Goal: Information Seeking & Learning: Check status

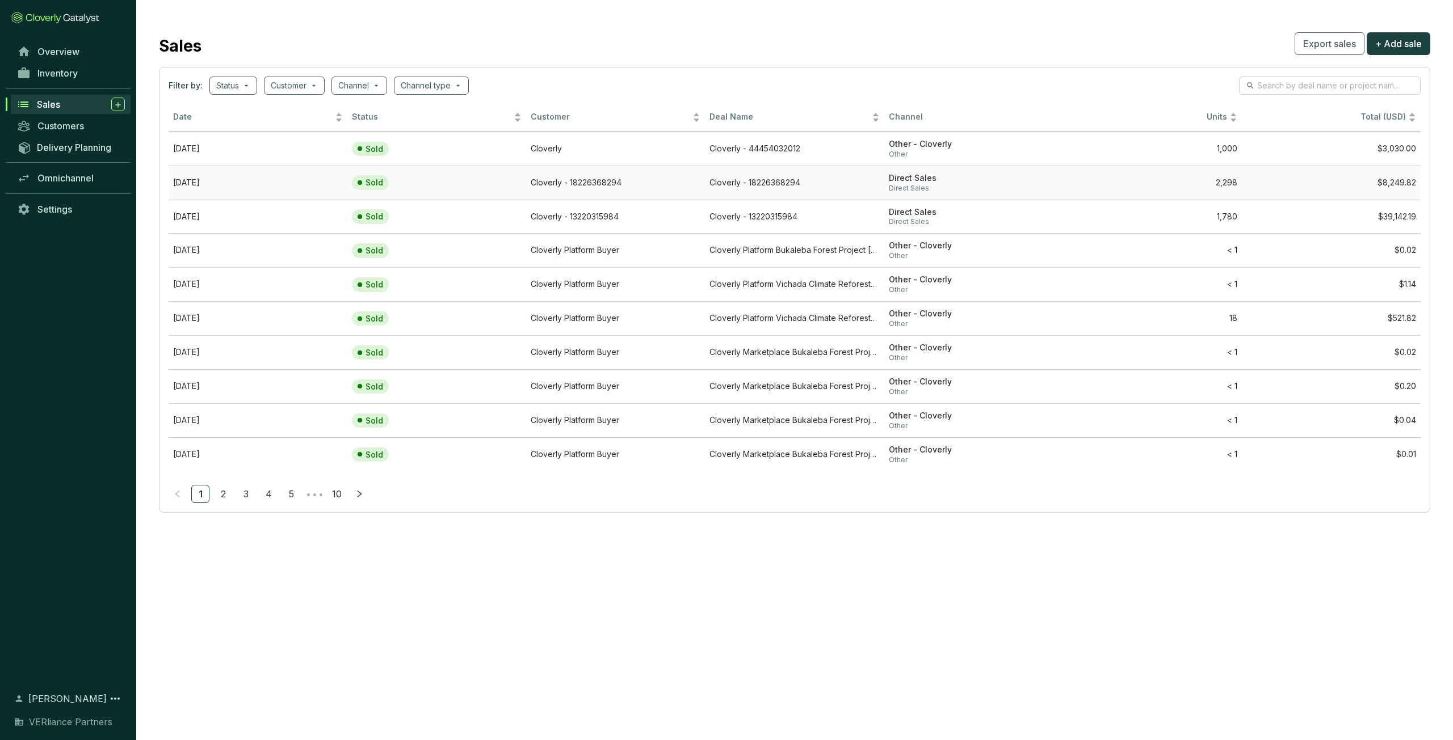
click at [723, 182] on td "Cloverly - 18226368294" at bounding box center [794, 183] width 179 height 34
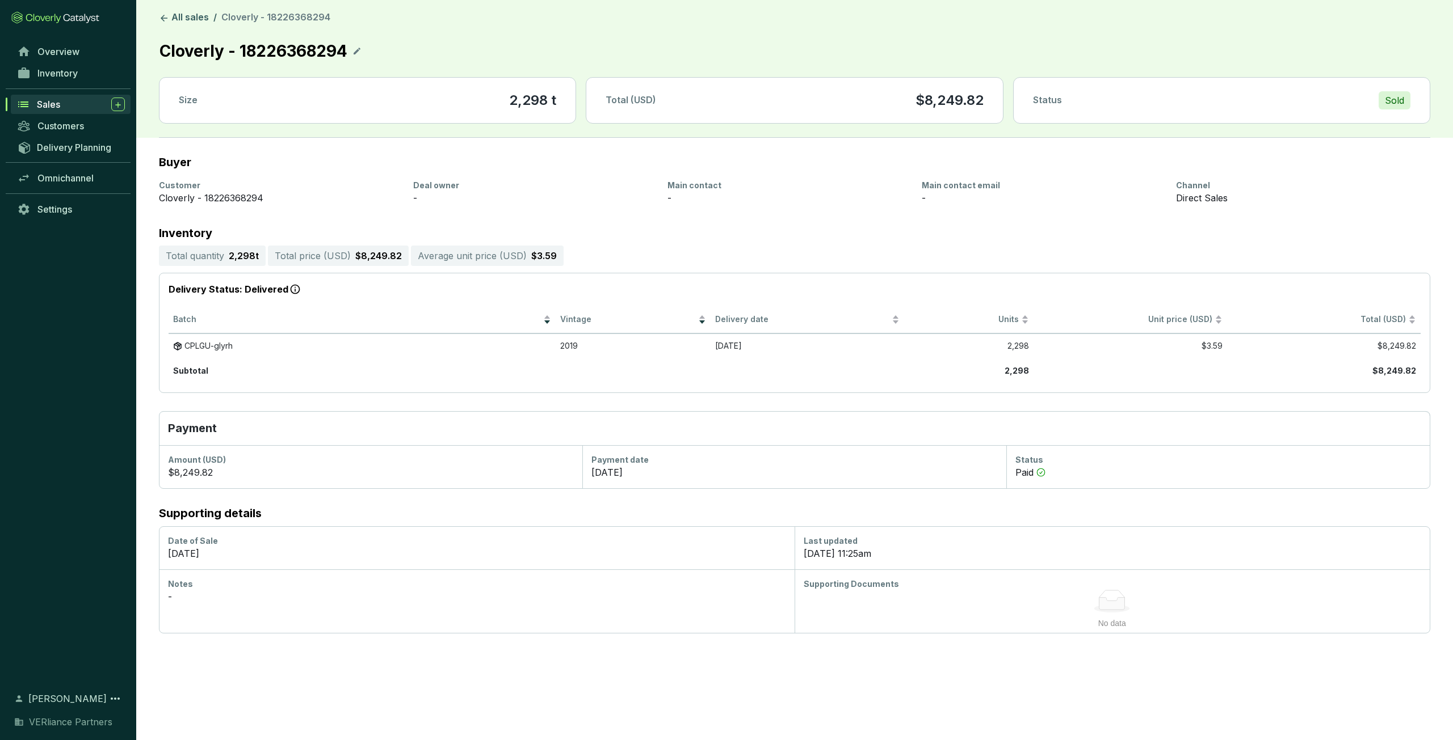
click at [283, 15] on span "Cloverly - 18226368294" at bounding box center [275, 16] width 109 height 11
click at [196, 22] on link "All sales" at bounding box center [184, 18] width 54 height 14
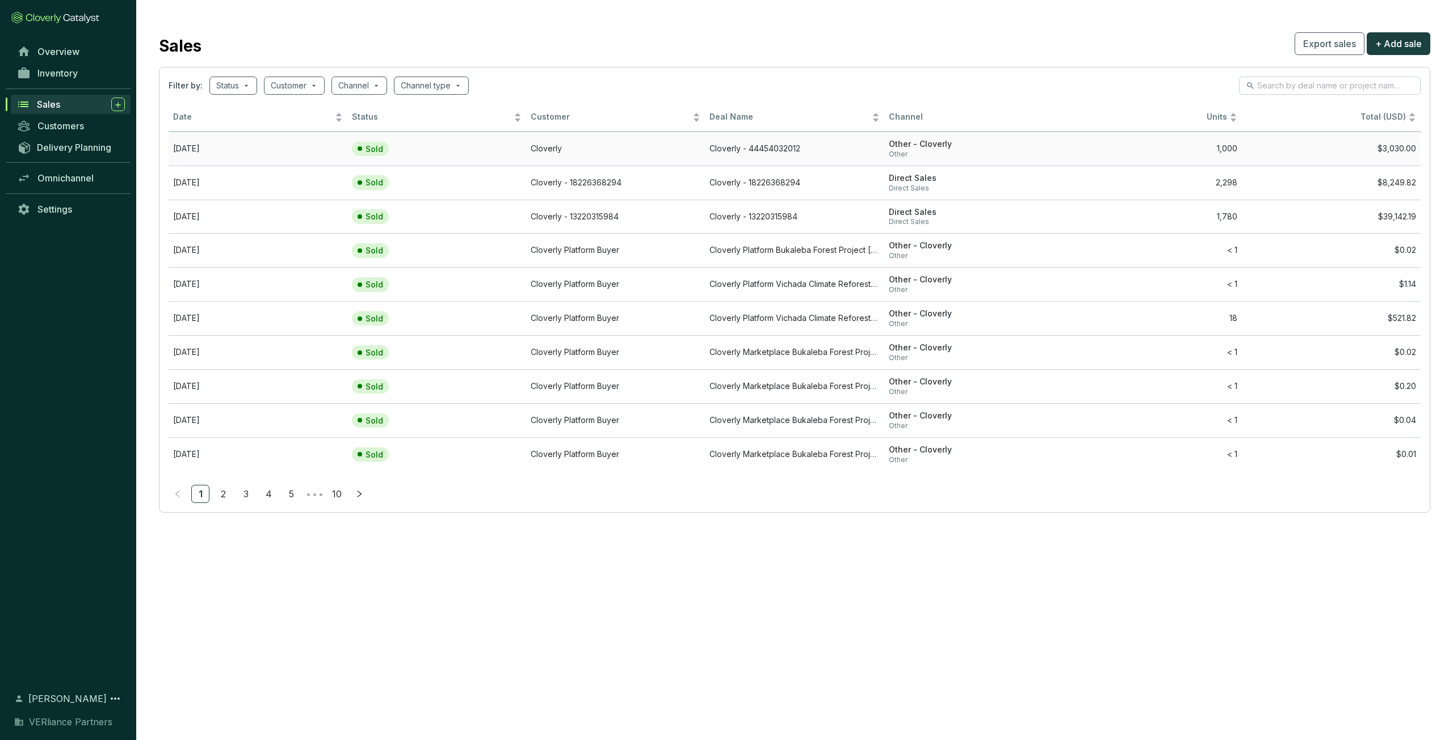
click at [495, 149] on td "Sold" at bounding box center [436, 149] width 179 height 34
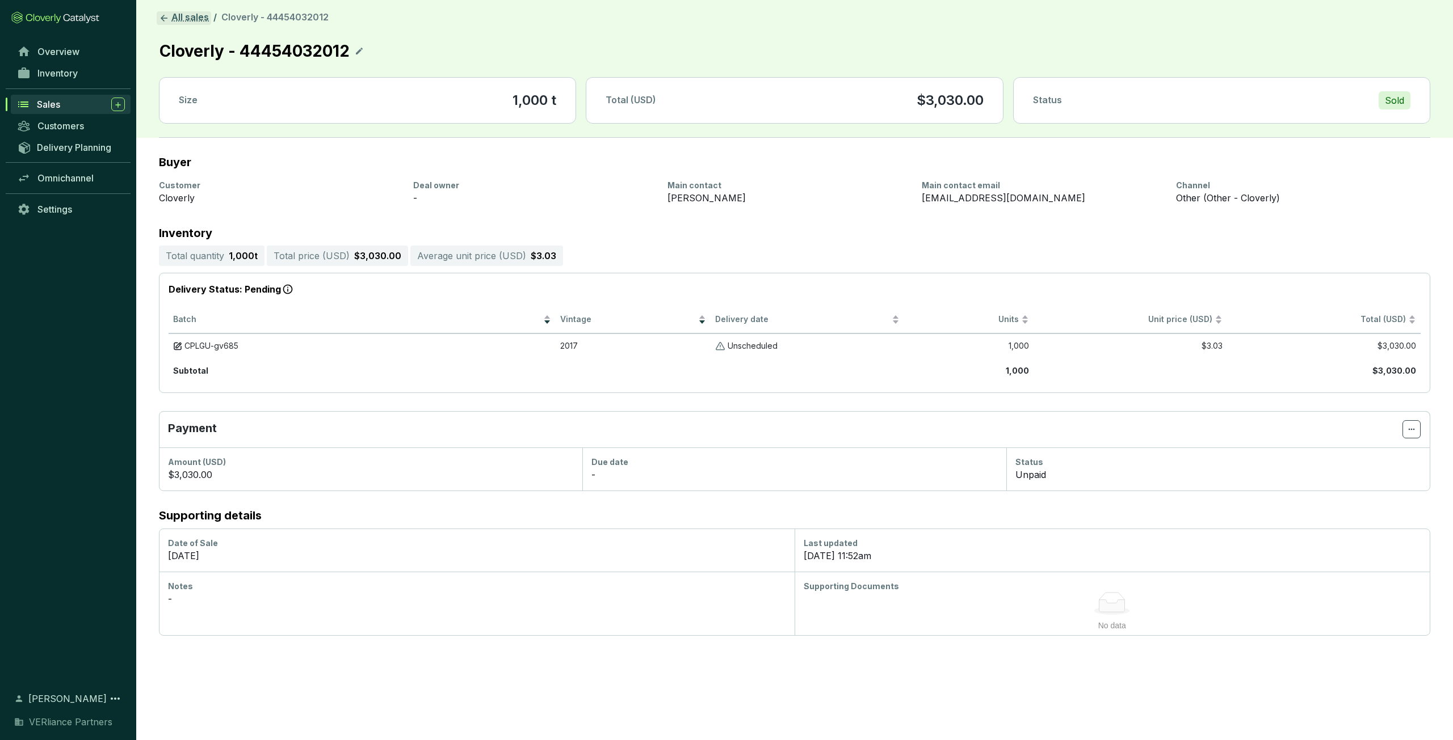
click at [188, 16] on link "All sales" at bounding box center [184, 18] width 54 height 14
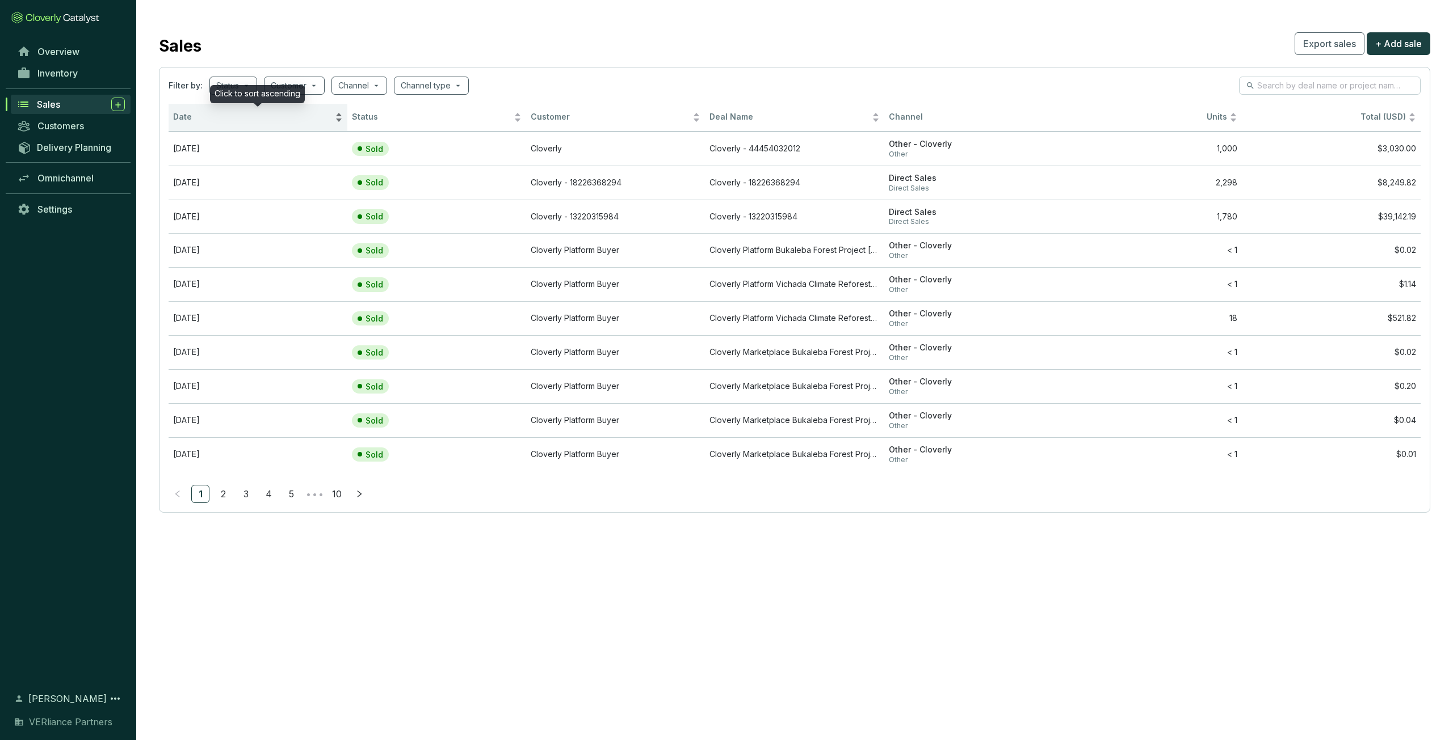
click at [214, 112] on span "Date" at bounding box center [252, 117] width 159 height 11
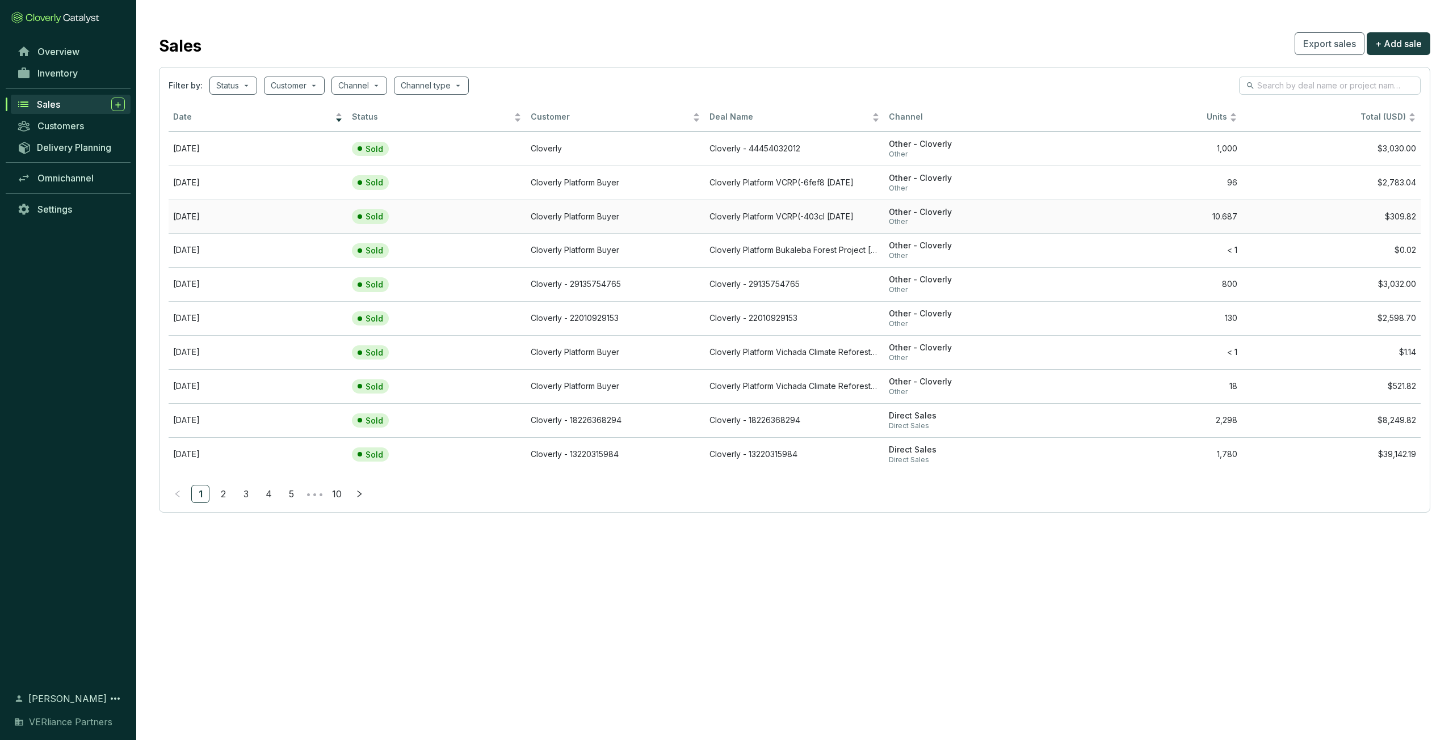
click at [656, 221] on td "Cloverly Platform Buyer" at bounding box center [615, 217] width 179 height 34
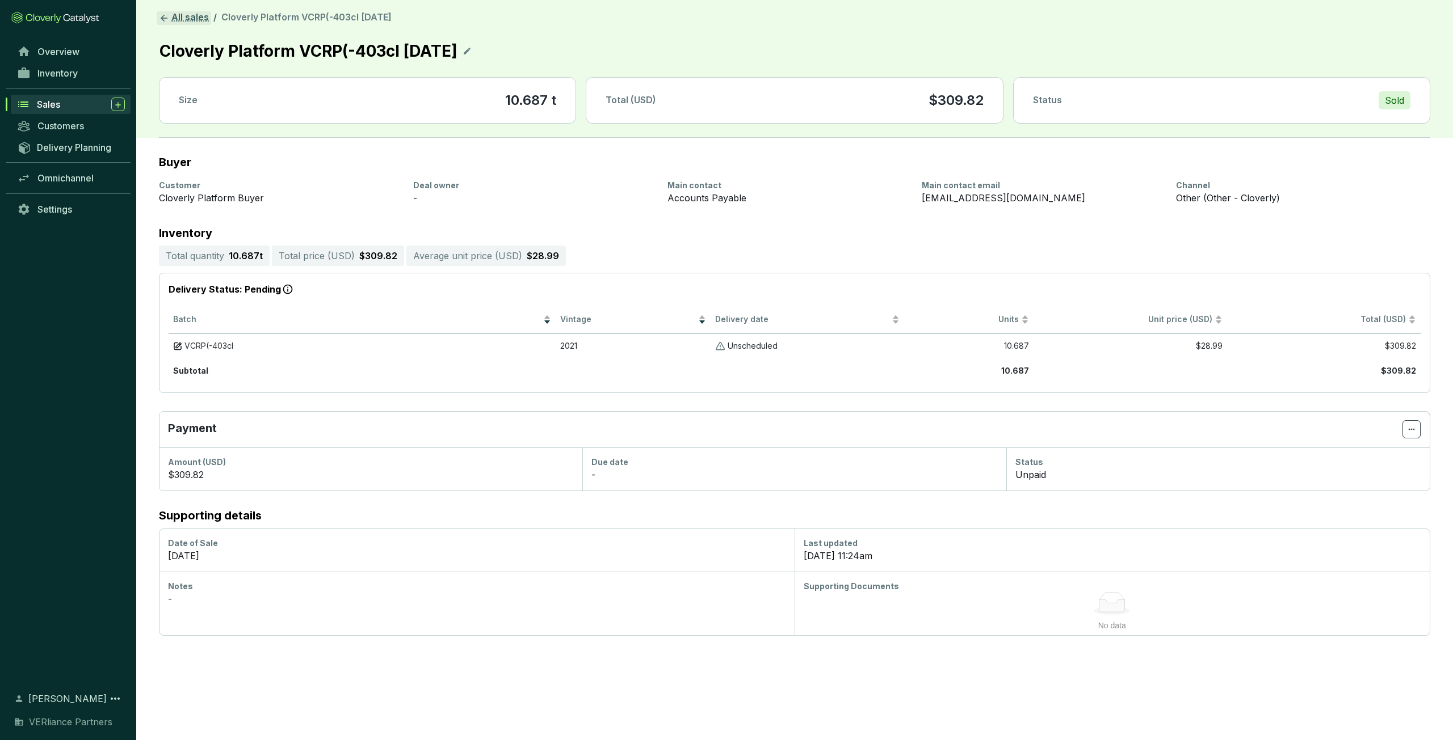
click at [191, 20] on link "All sales" at bounding box center [184, 18] width 54 height 14
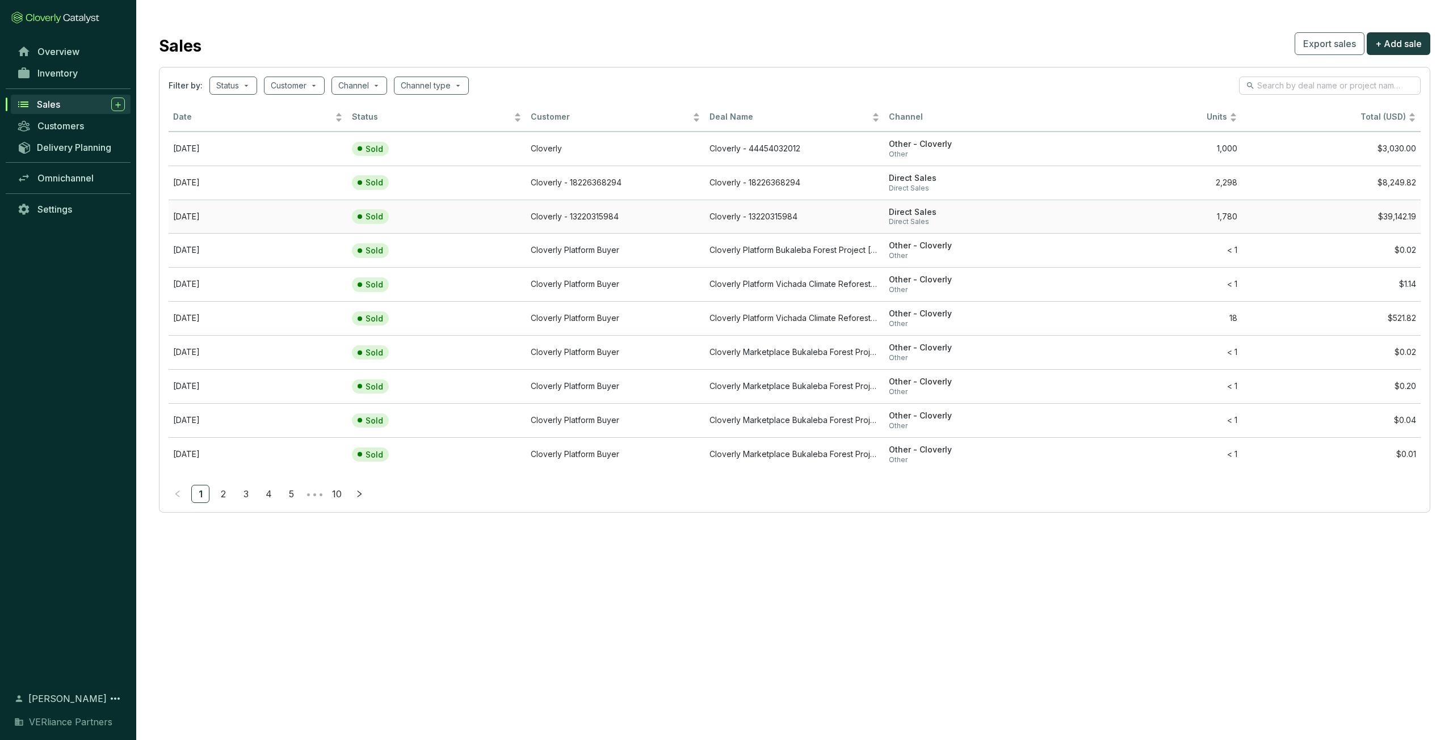
click at [492, 212] on td "Sold" at bounding box center [436, 217] width 179 height 34
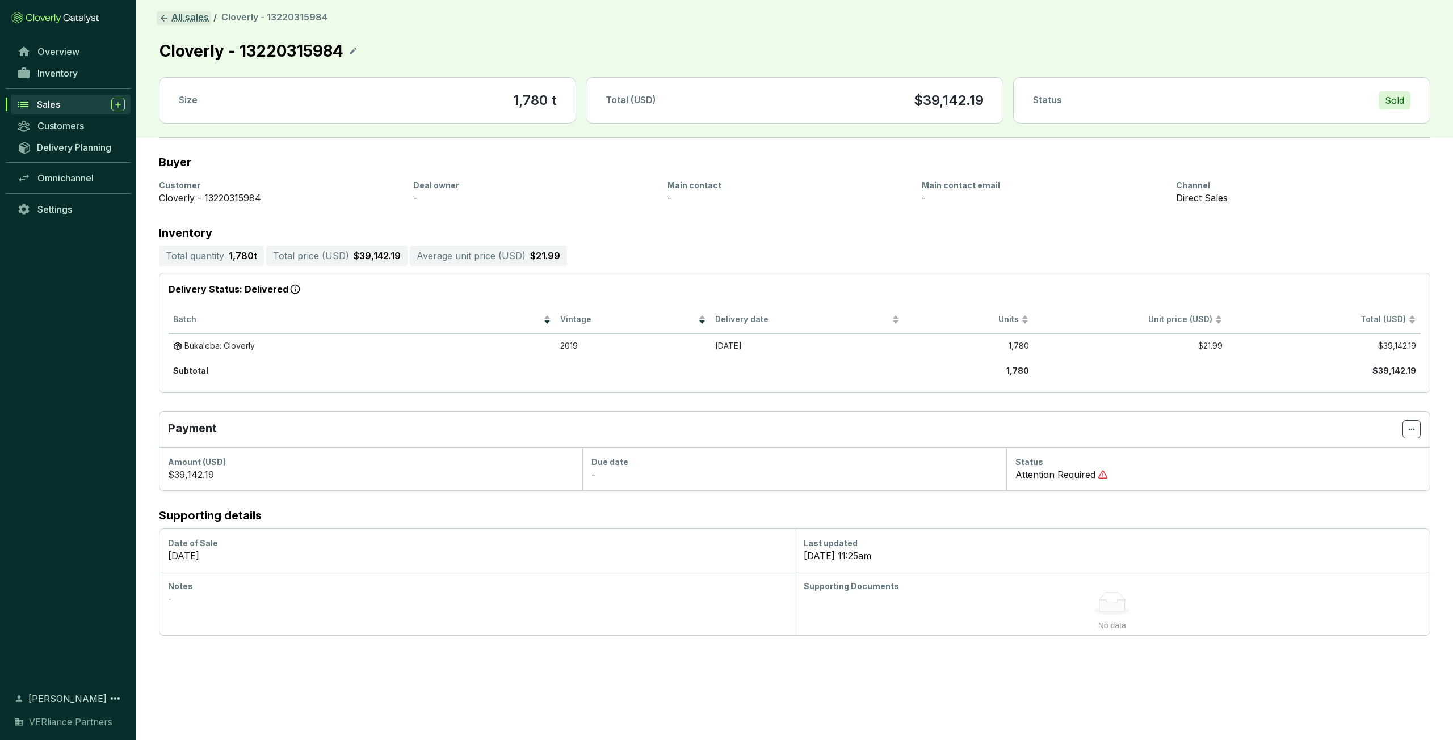
click at [177, 17] on link "All sales" at bounding box center [184, 18] width 54 height 14
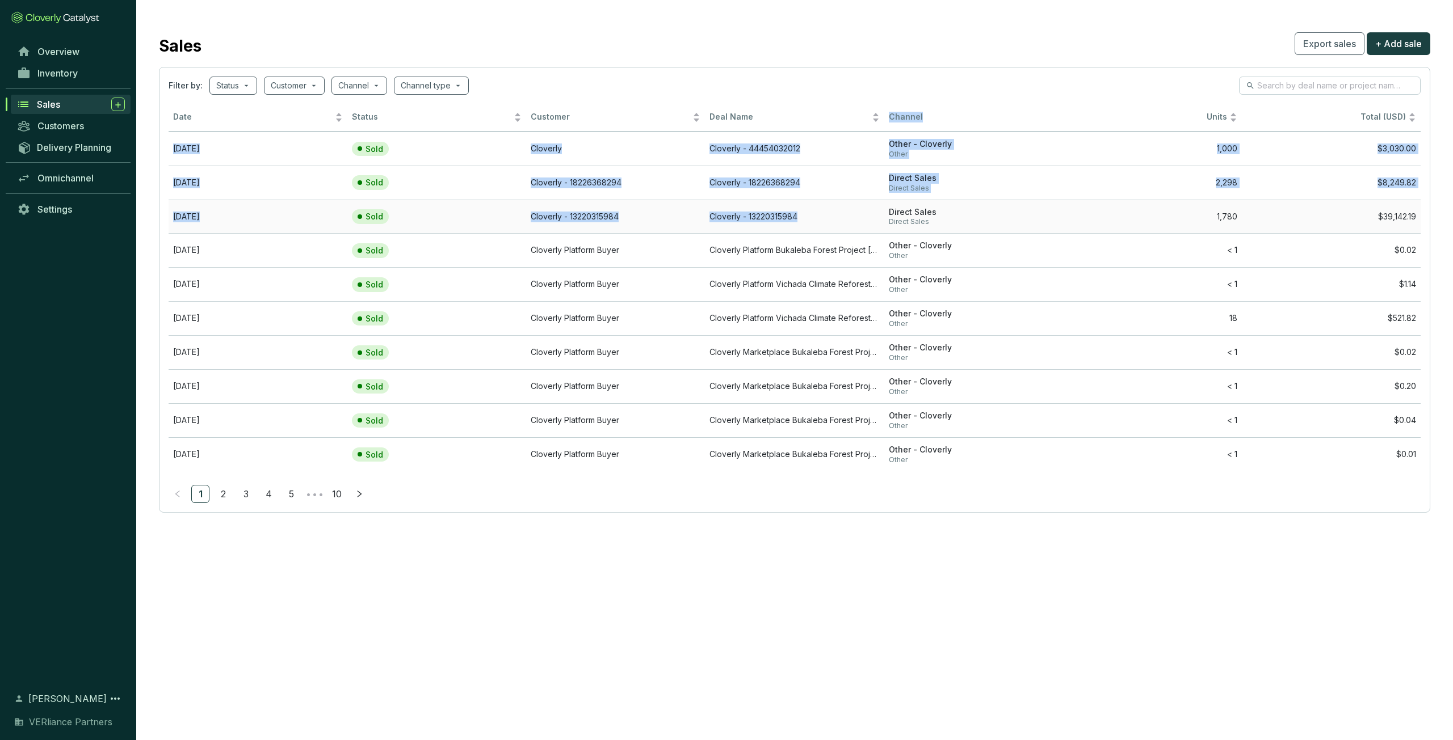
drag, startPoint x: 1432, startPoint y: 217, endPoint x: 885, endPoint y: 207, distance: 547.1
click at [723, 207] on section "Sales Export sales + Add sale Filter by: Status Customer Channel Channel type D…" at bounding box center [794, 271] width 1316 height 542
click at [723, 315] on td "18" at bounding box center [1152, 318] width 179 height 34
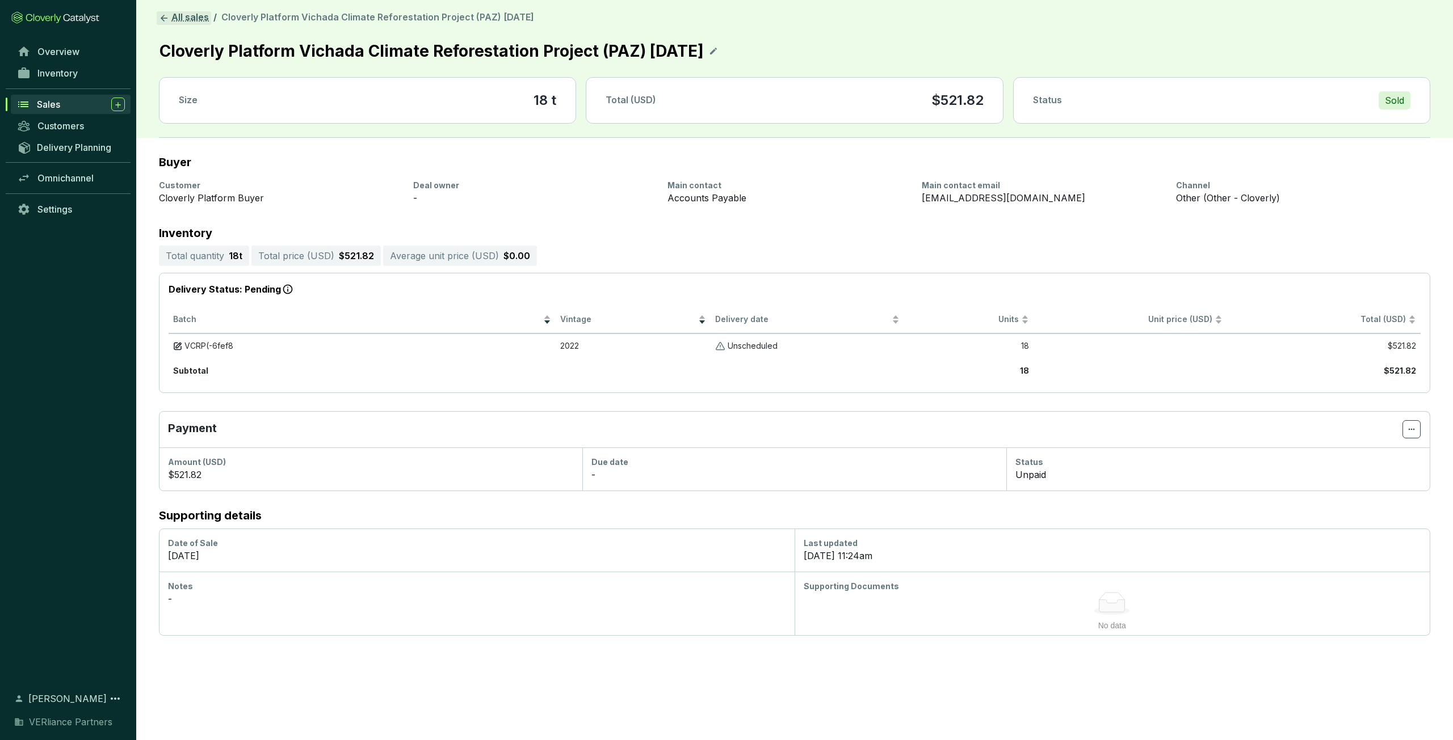
click at [202, 16] on link "All sales" at bounding box center [184, 18] width 54 height 14
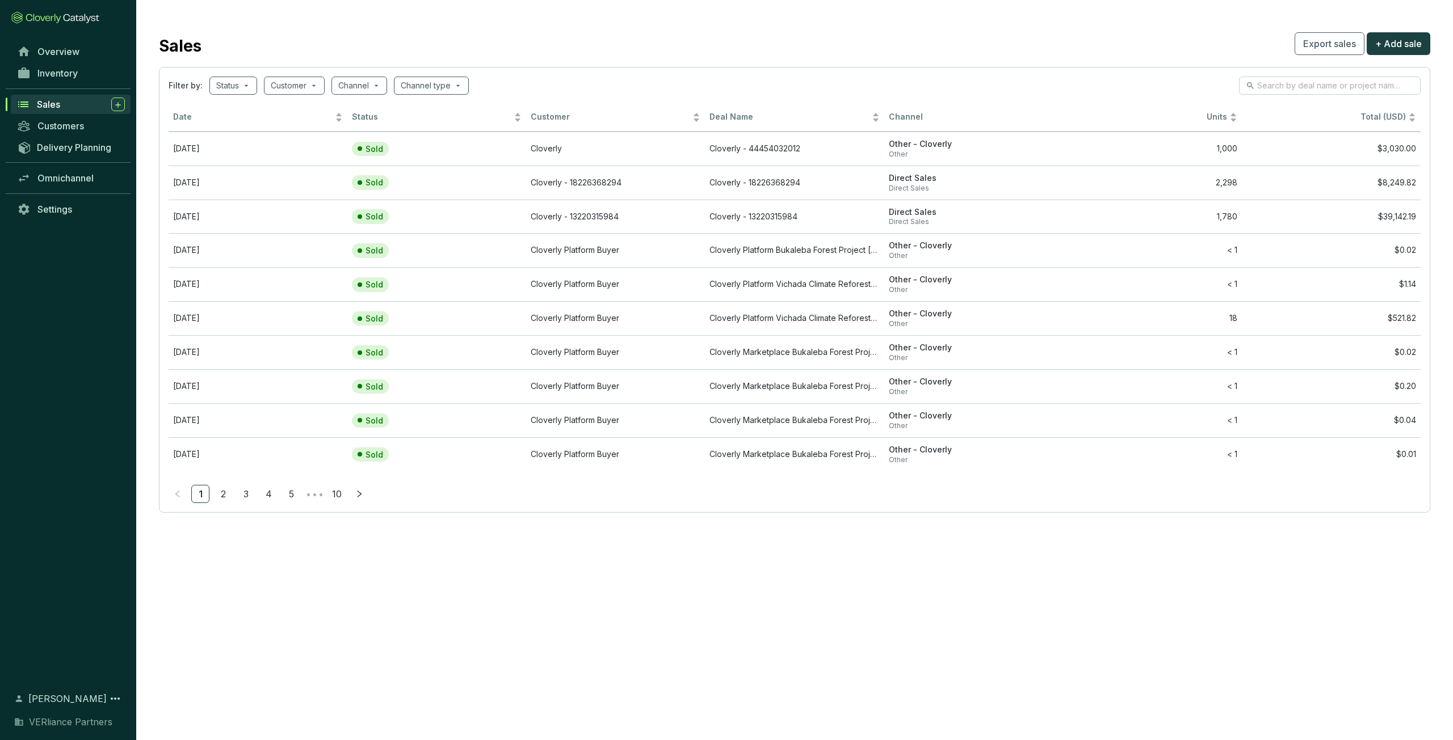
click at [50, 107] on span "Sales" at bounding box center [48, 104] width 23 height 11
click at [250, 119] on span "Date" at bounding box center [252, 117] width 159 height 11
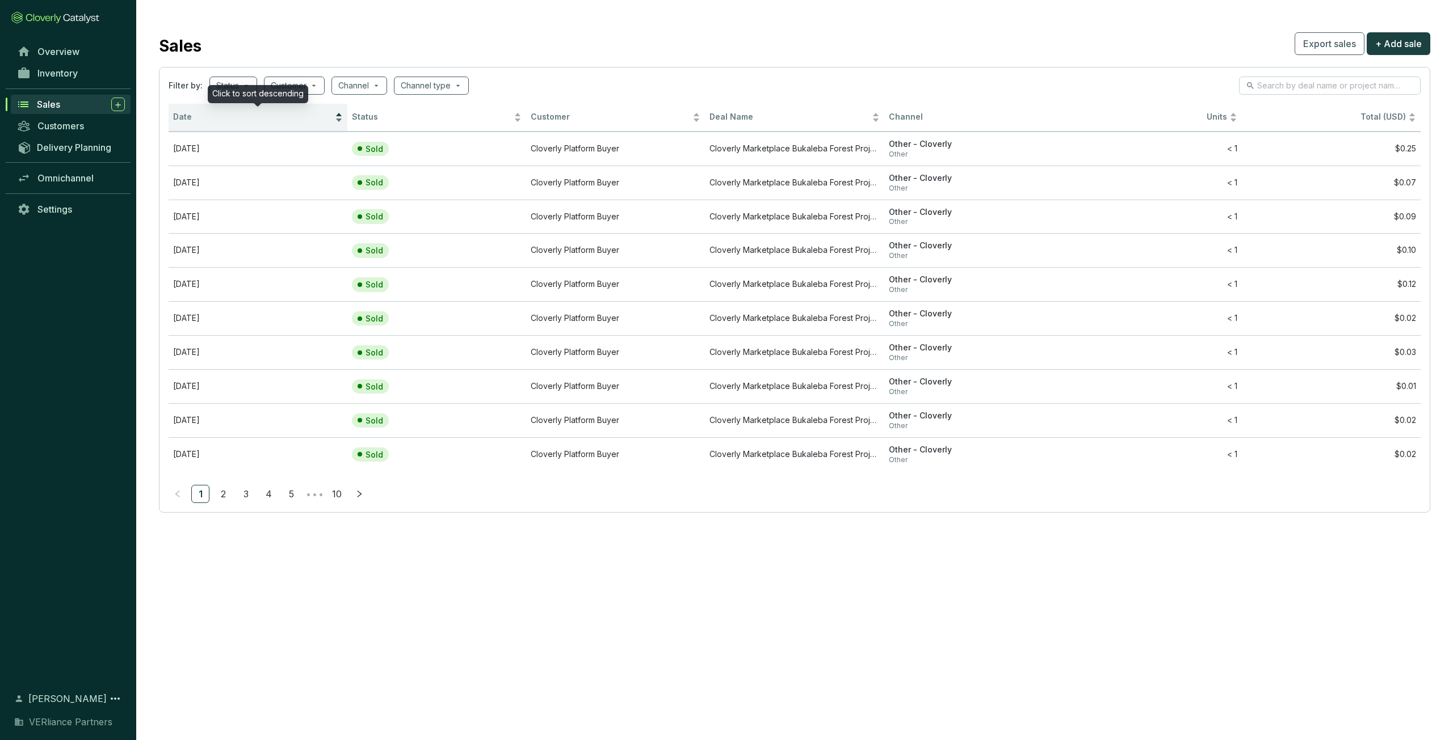
click at [250, 119] on span "Date" at bounding box center [252, 117] width 159 height 11
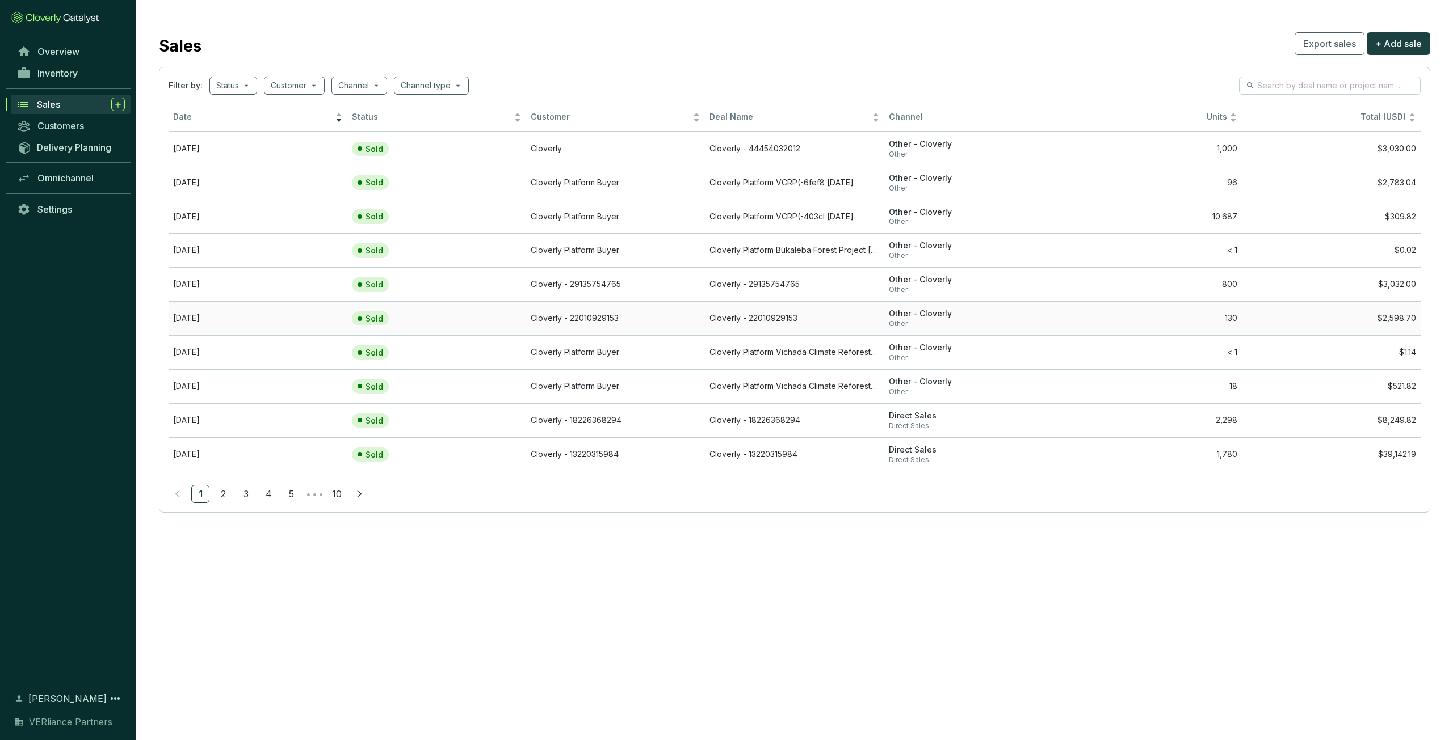
click at [279, 316] on td "[DATE]" at bounding box center [258, 318] width 179 height 34
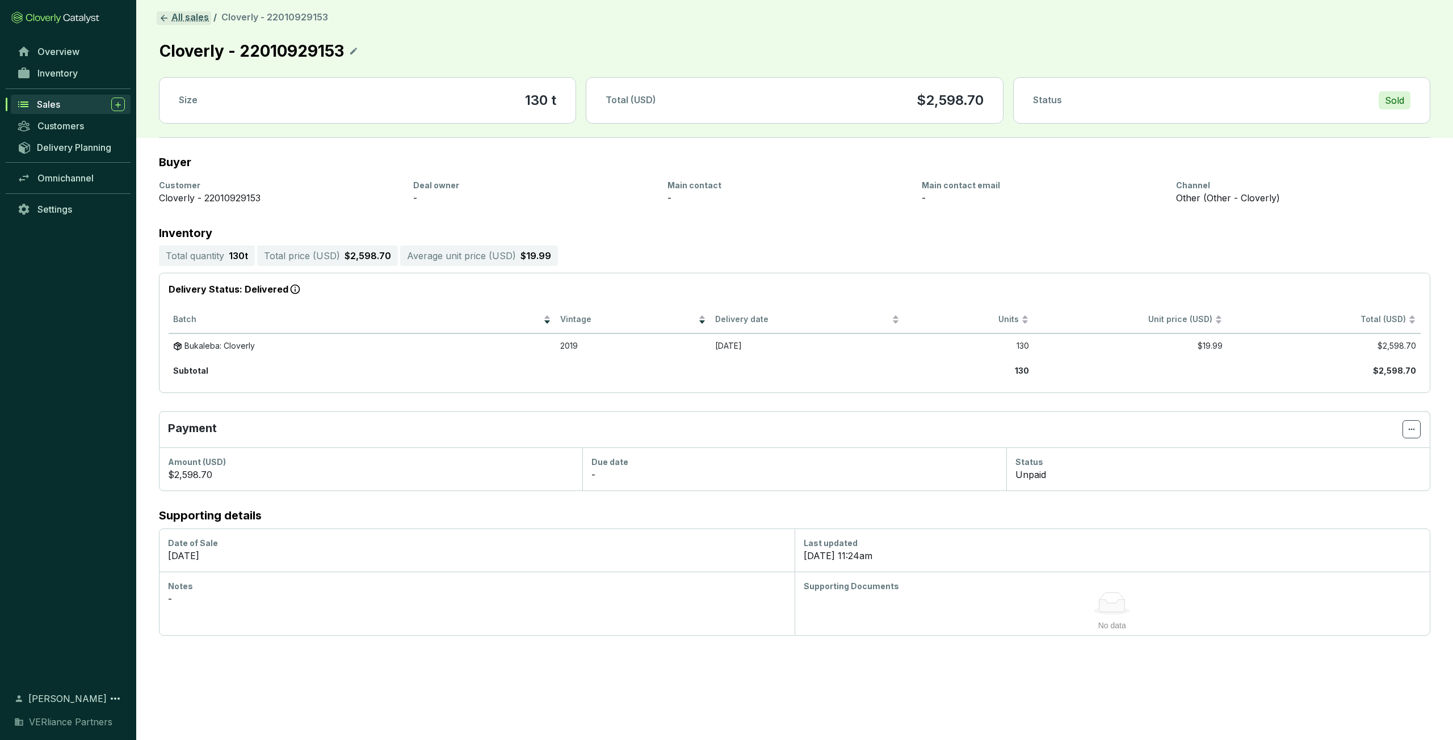
click at [182, 21] on link "All sales" at bounding box center [184, 18] width 54 height 14
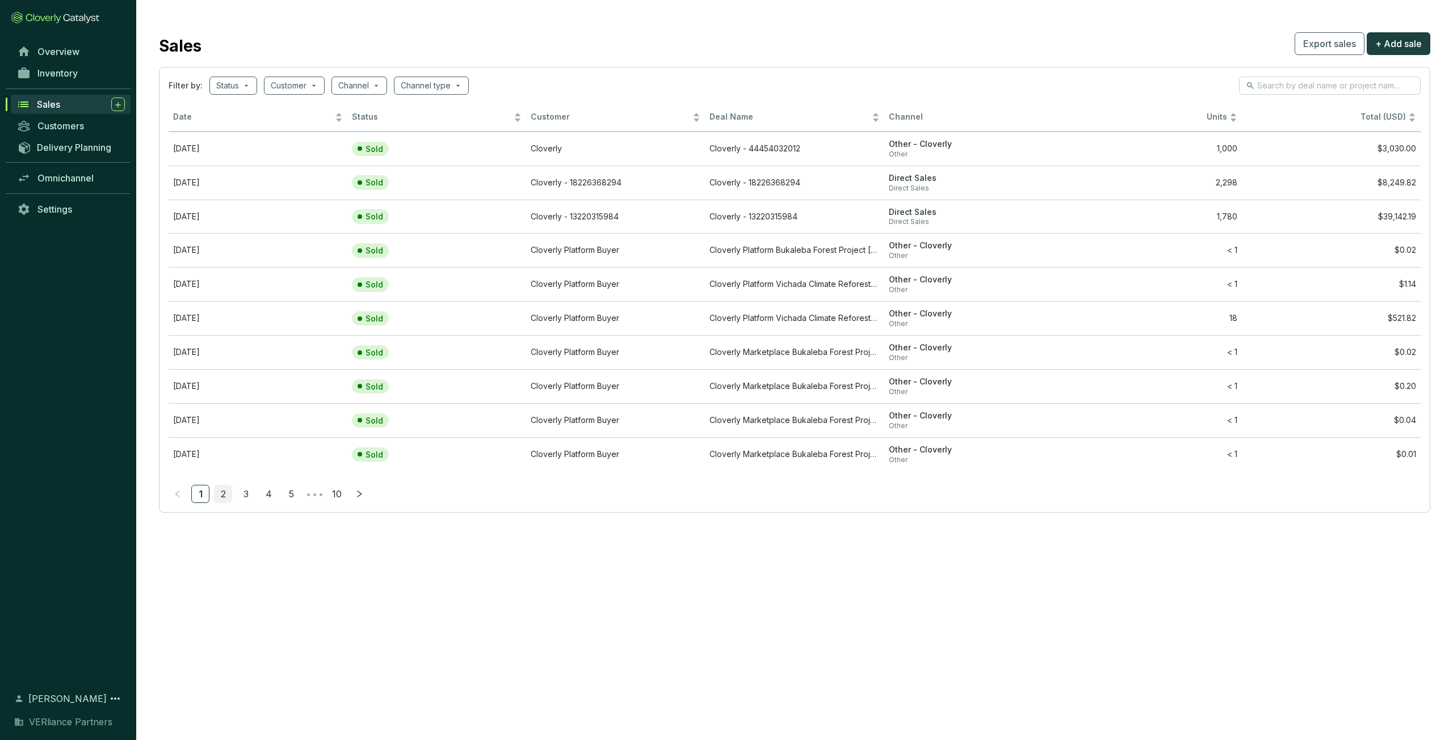
click at [228, 367] on link "2" at bounding box center [222, 494] width 17 height 17
click at [205, 367] on link "1" at bounding box center [200, 494] width 17 height 17
click at [62, 108] on div "Sales" at bounding box center [81, 105] width 88 height 14
click at [75, 75] on span "Inventory" at bounding box center [57, 73] width 40 height 11
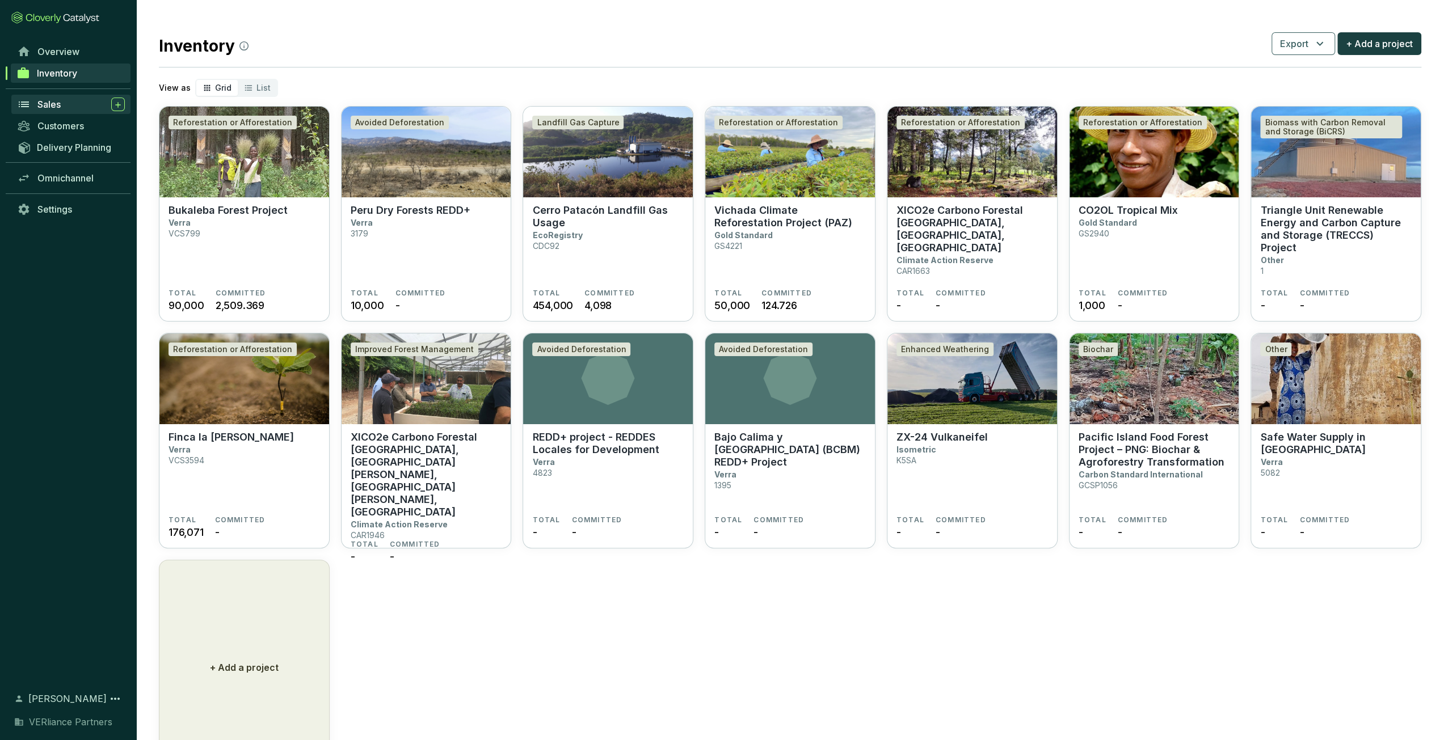
click at [75, 100] on div "Sales" at bounding box center [80, 105] width 87 height 14
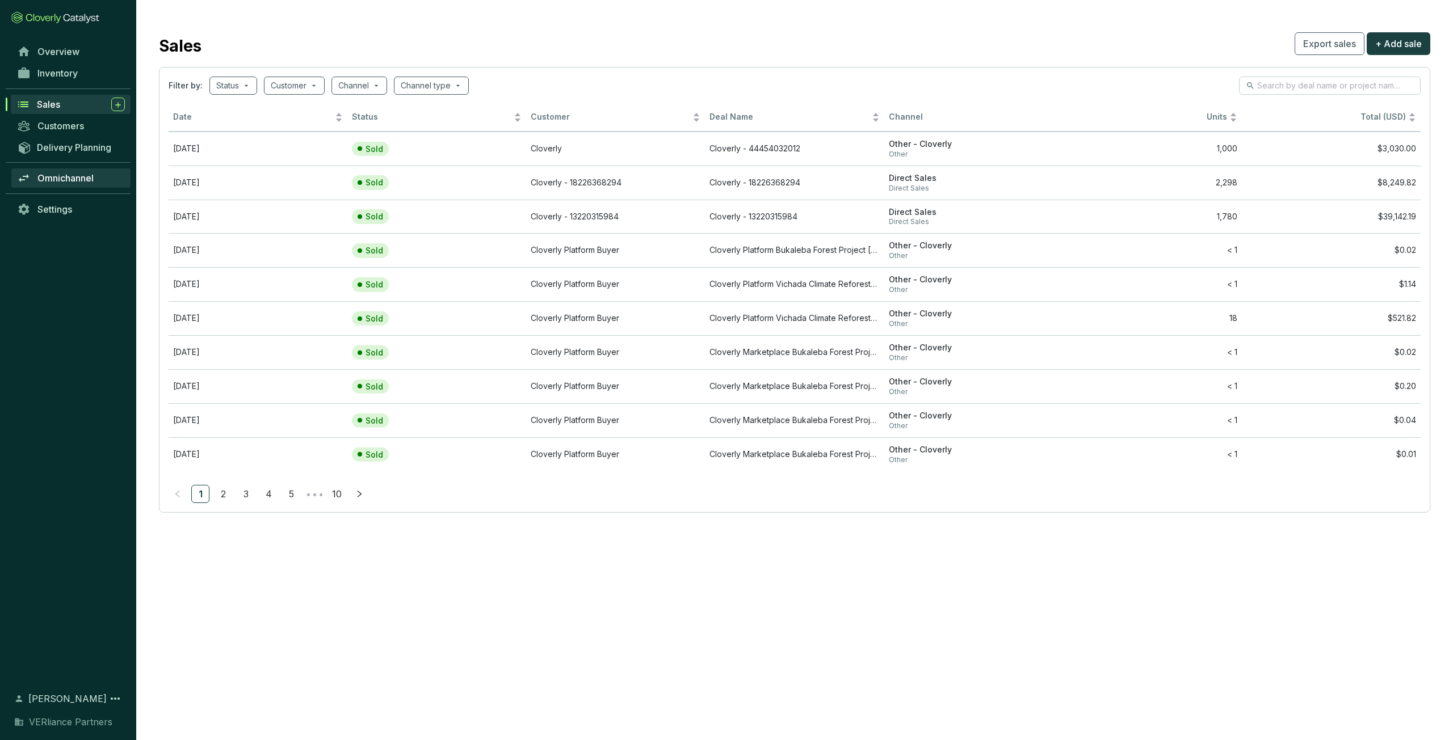
click at [81, 177] on span "Omnichannel" at bounding box center [65, 177] width 56 height 11
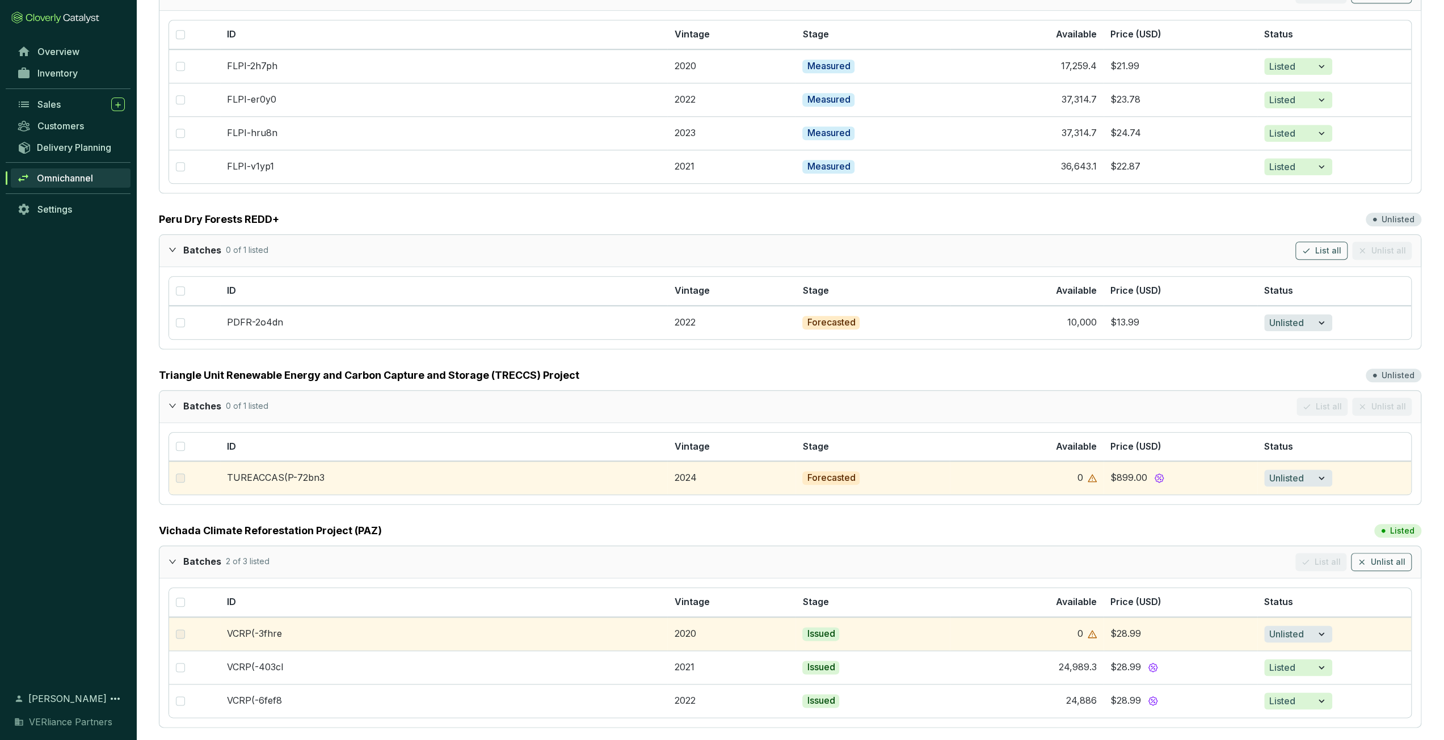
scroll to position [1021, 0]
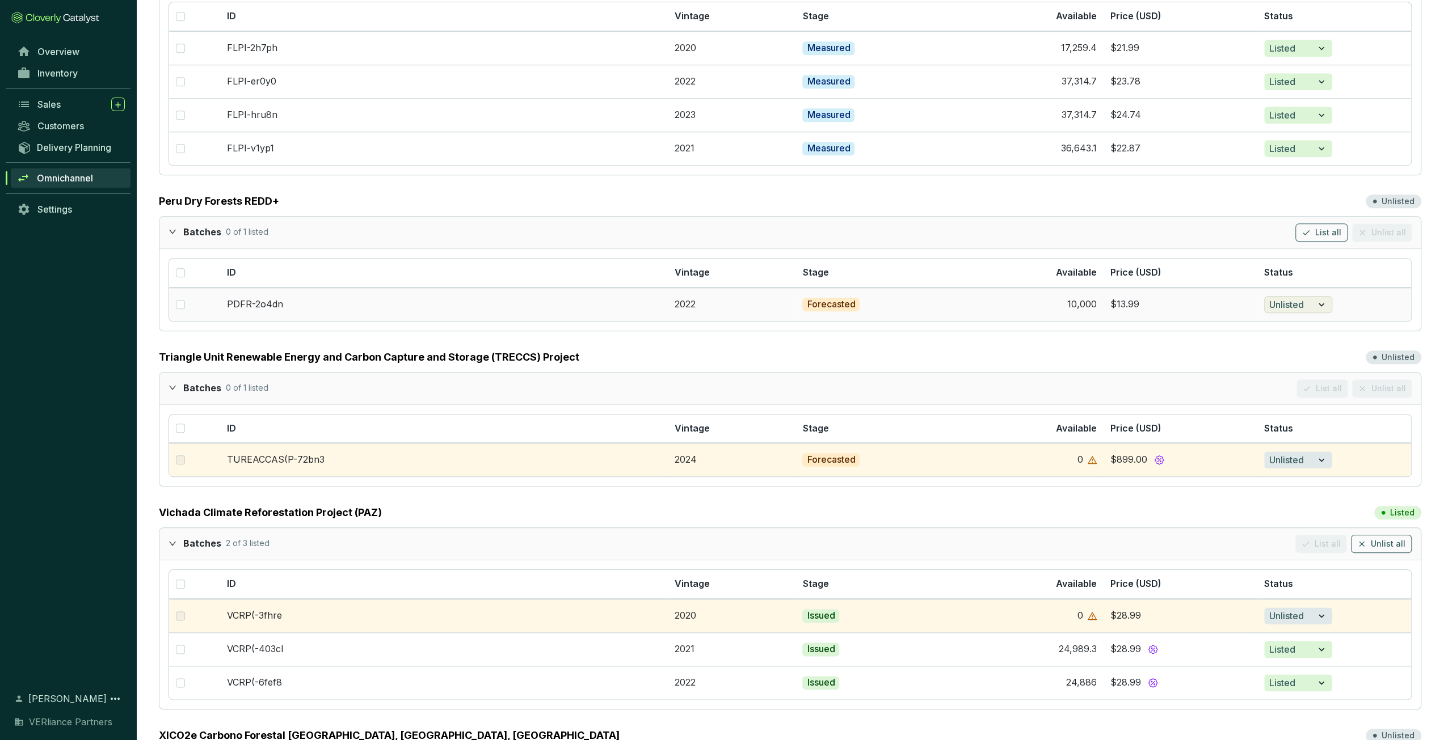
click at [723, 303] on icon "button" at bounding box center [1322, 304] width 6 height 3
click at [723, 298] on icon "button" at bounding box center [1321, 305] width 11 height 14
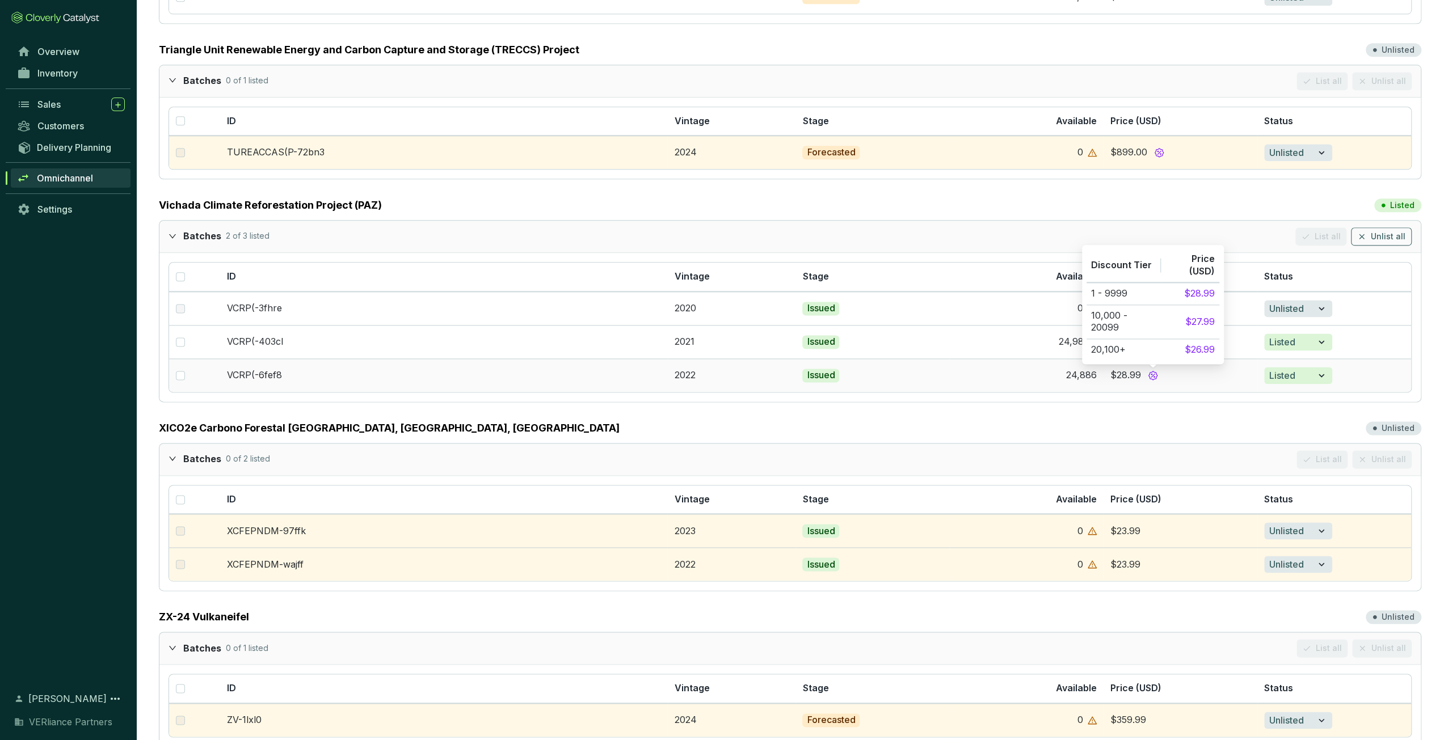
scroll to position [1342, 0]
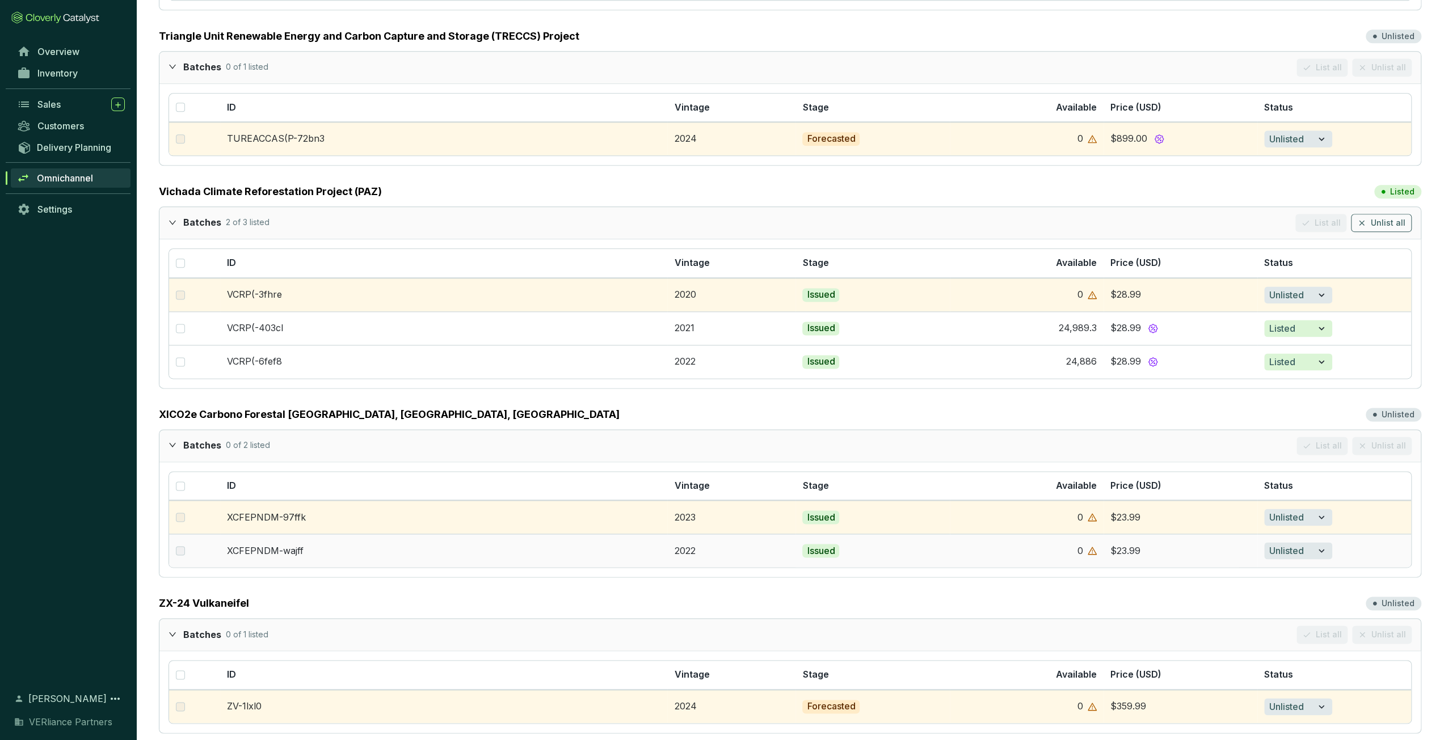
click at [179, 367] on label at bounding box center [180, 551] width 9 height 12
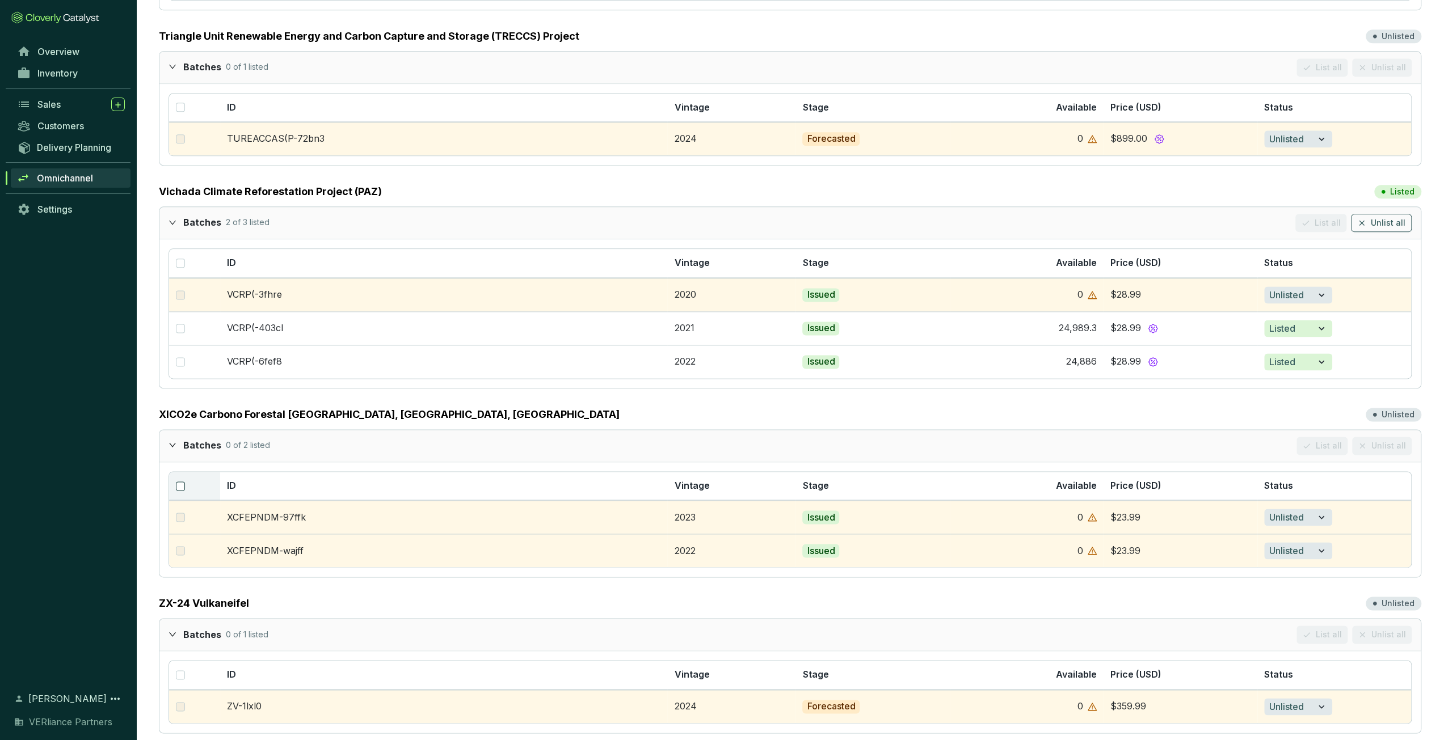
click at [180, 367] on input "checkbox" at bounding box center [180, 486] width 9 height 9
click at [179, 367] on input "checkbox" at bounding box center [180, 486] width 9 height 9
checkbox input "false"
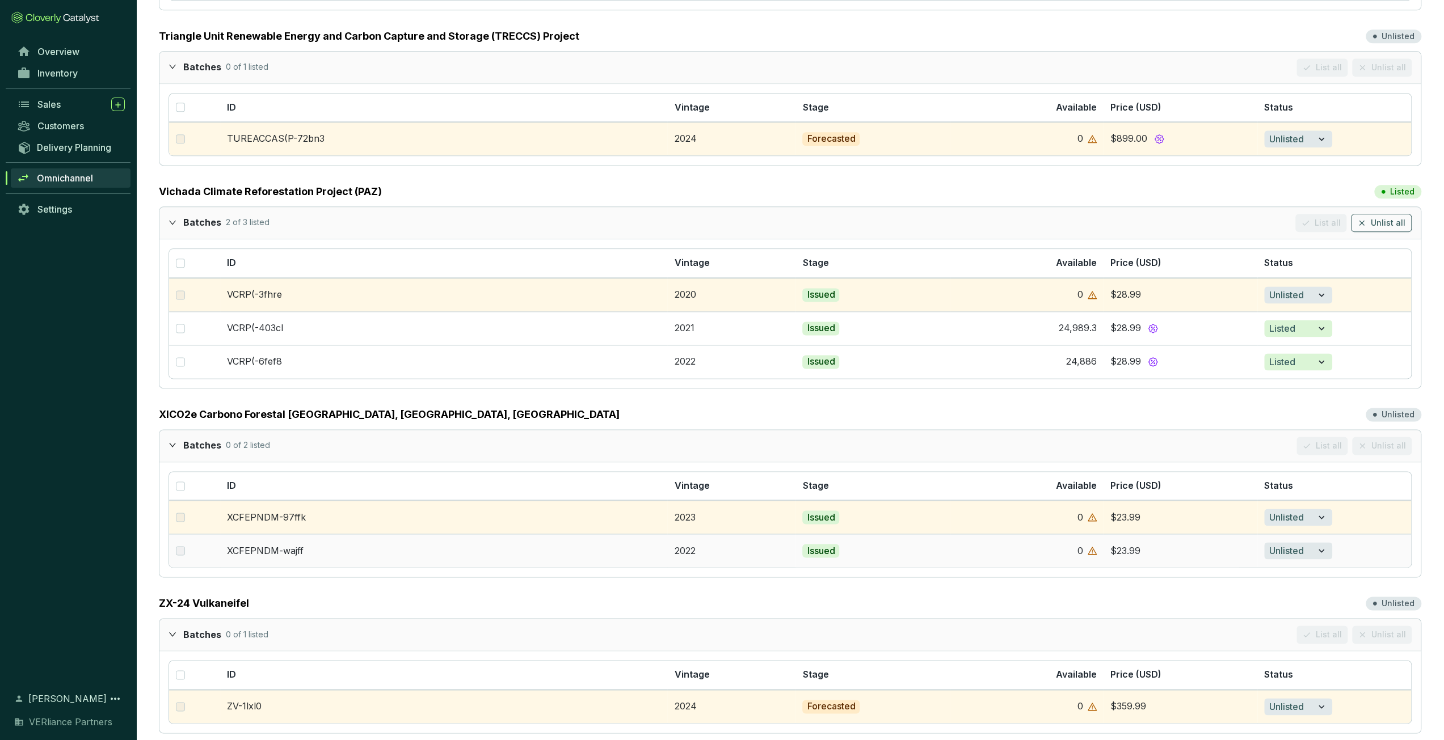
click at [356, 367] on td "XCFEPNDM-wajff" at bounding box center [443, 550] width 447 height 33
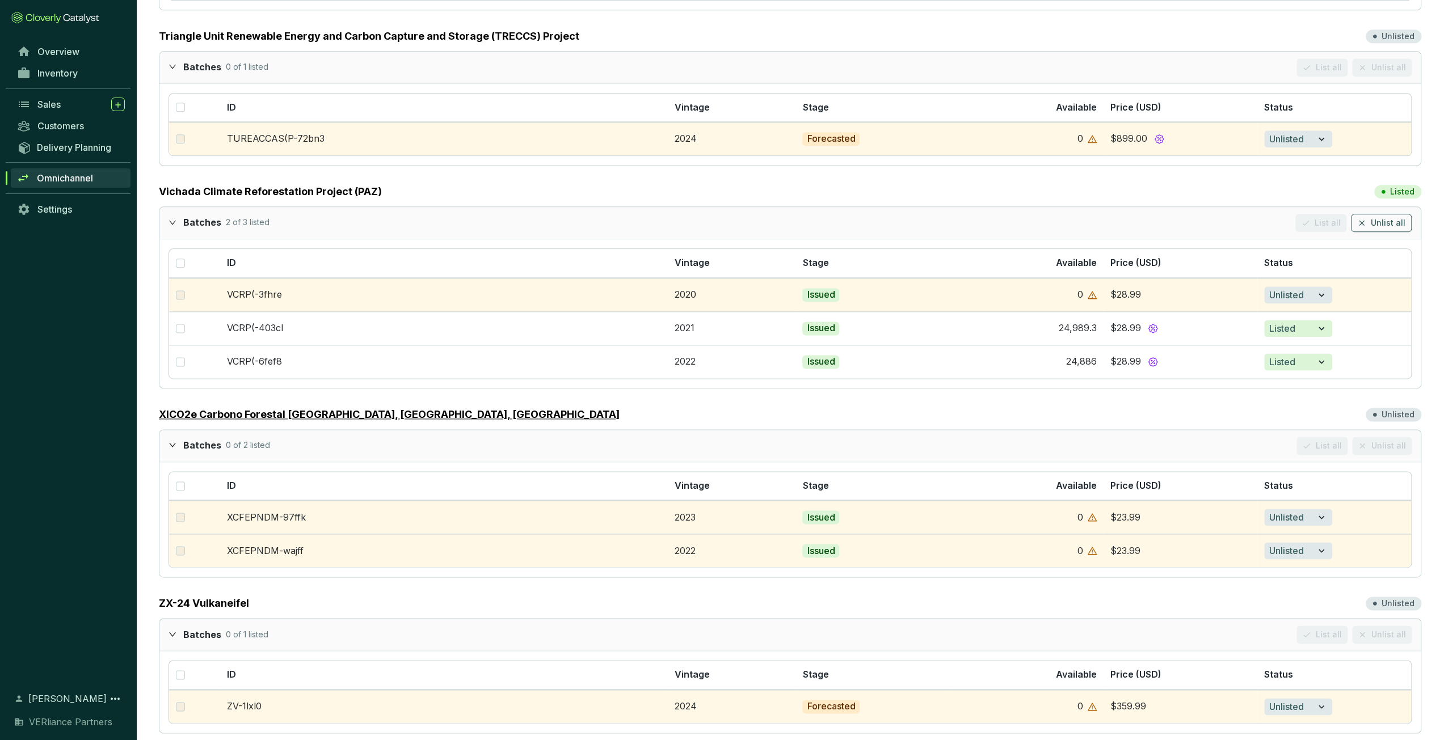
click at [414, 367] on link "XICO2e Carbono Forestal [GEOGRAPHIC_DATA], [GEOGRAPHIC_DATA], [GEOGRAPHIC_DATA]" at bounding box center [389, 415] width 461 height 16
click at [80, 52] on link "Overview" at bounding box center [70, 51] width 119 height 19
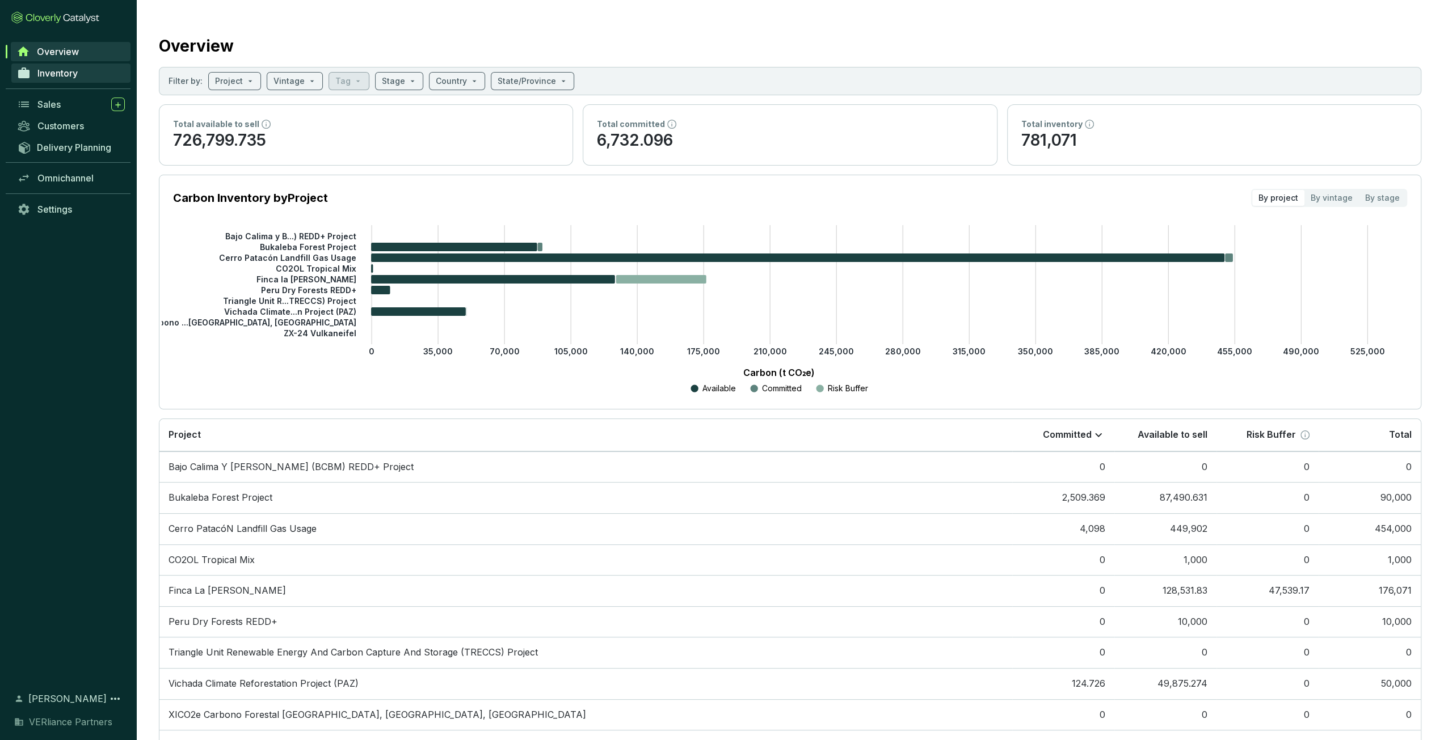
click at [66, 71] on span "Inventory" at bounding box center [57, 73] width 40 height 11
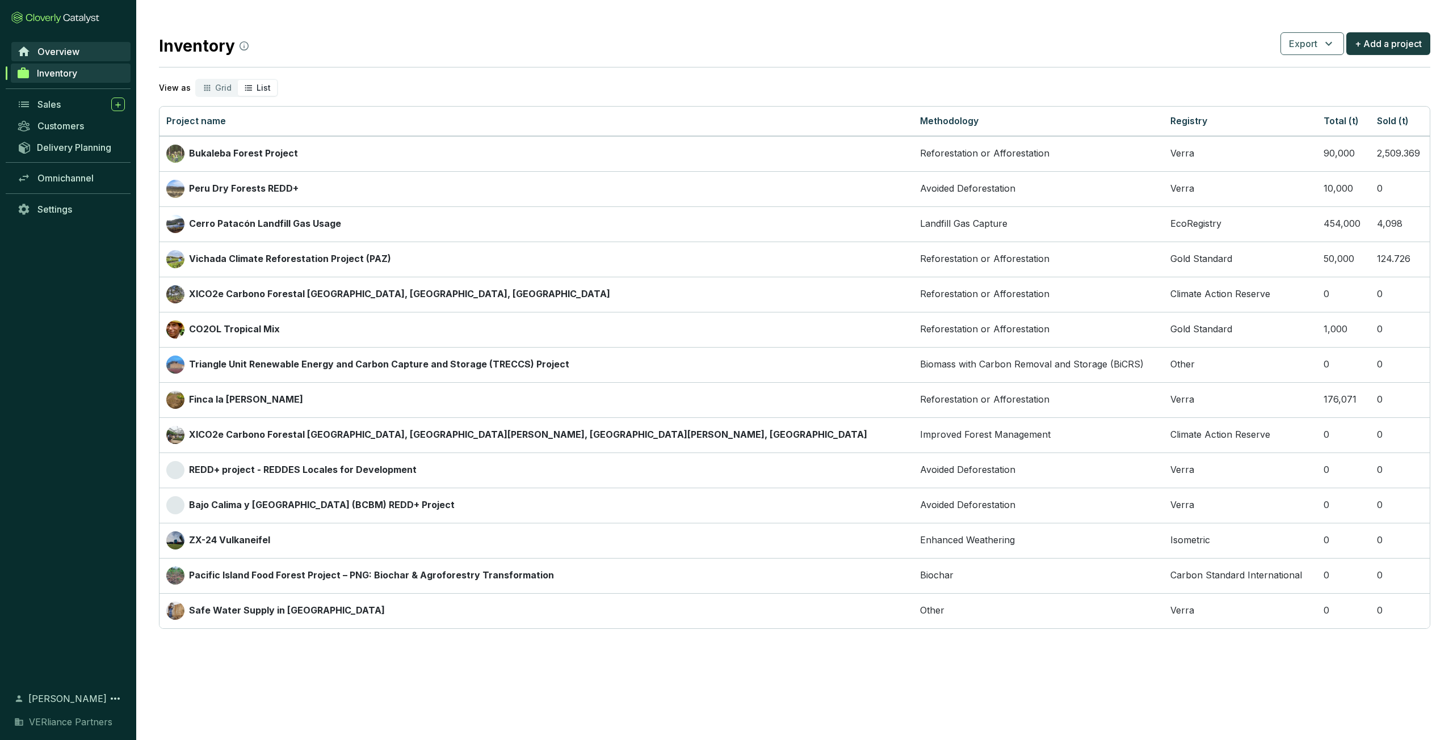
click at [53, 48] on span "Overview" at bounding box center [58, 51] width 42 height 11
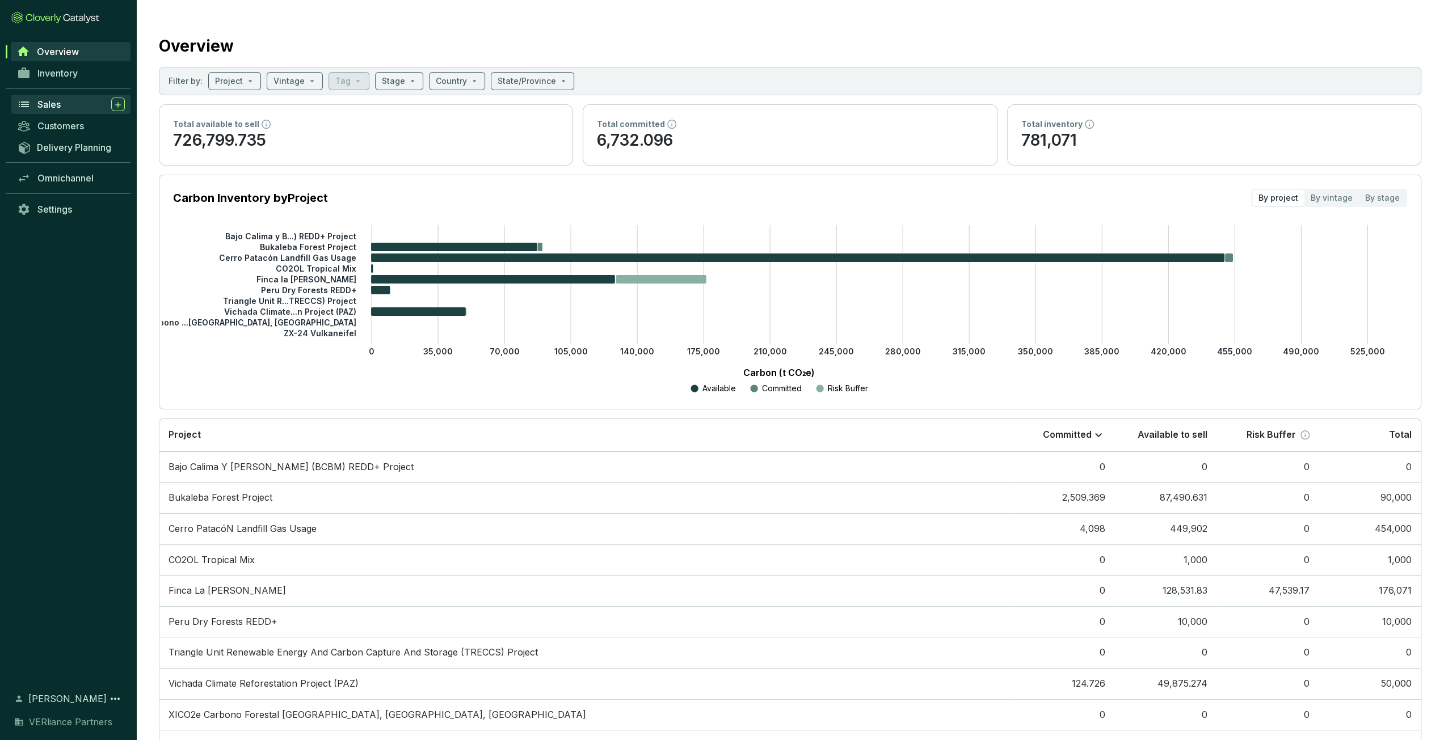
click at [72, 107] on div "Sales" at bounding box center [80, 105] width 87 height 14
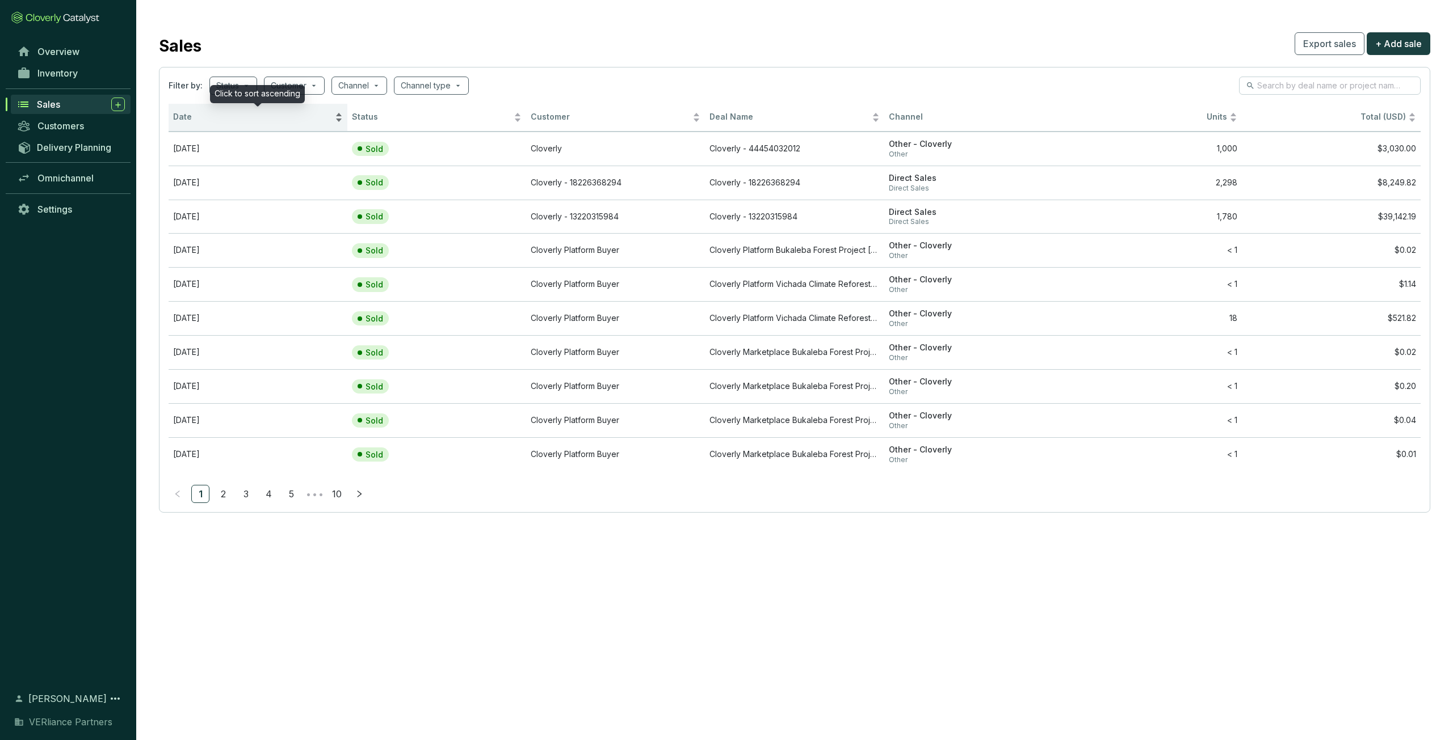
click at [238, 124] on div "Date" at bounding box center [258, 118] width 170 height 14
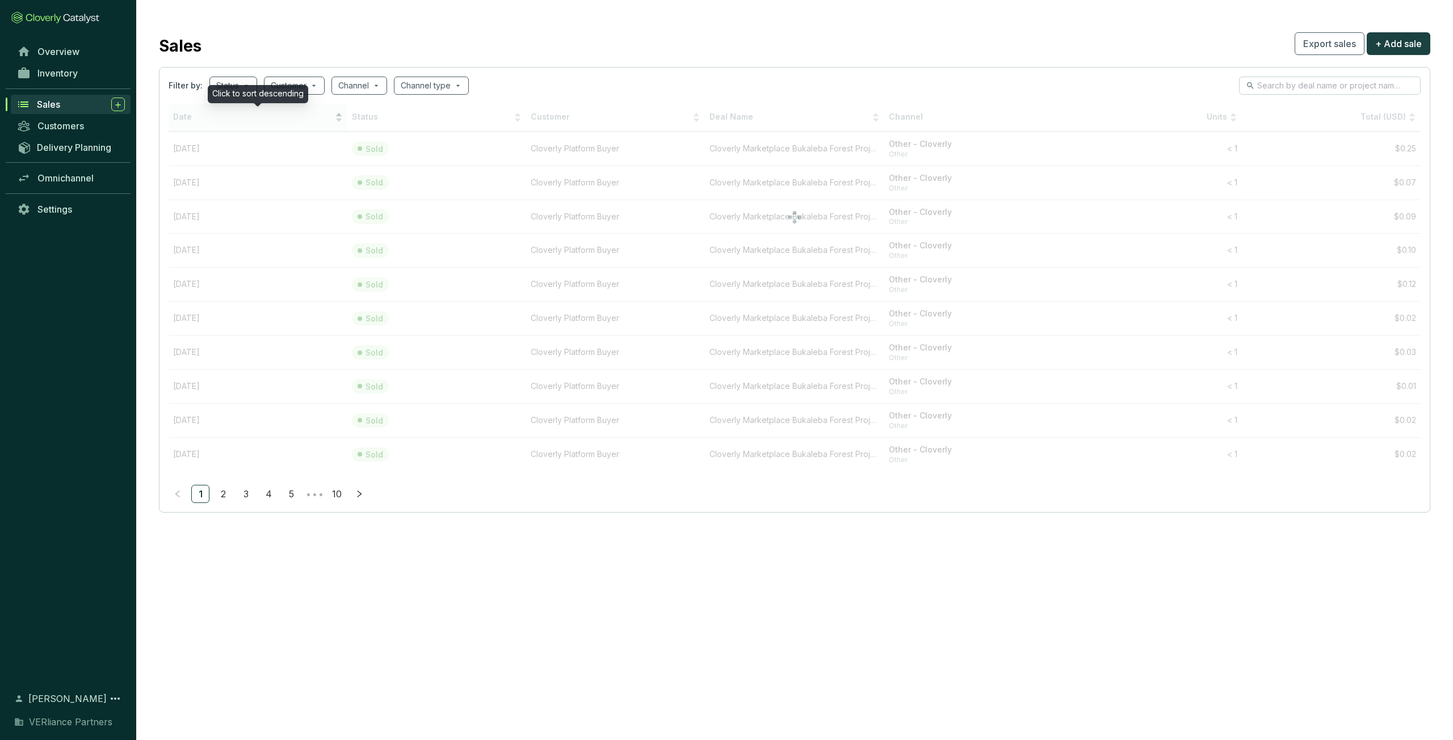
click at [241, 122] on span "Date" at bounding box center [252, 117] width 159 height 11
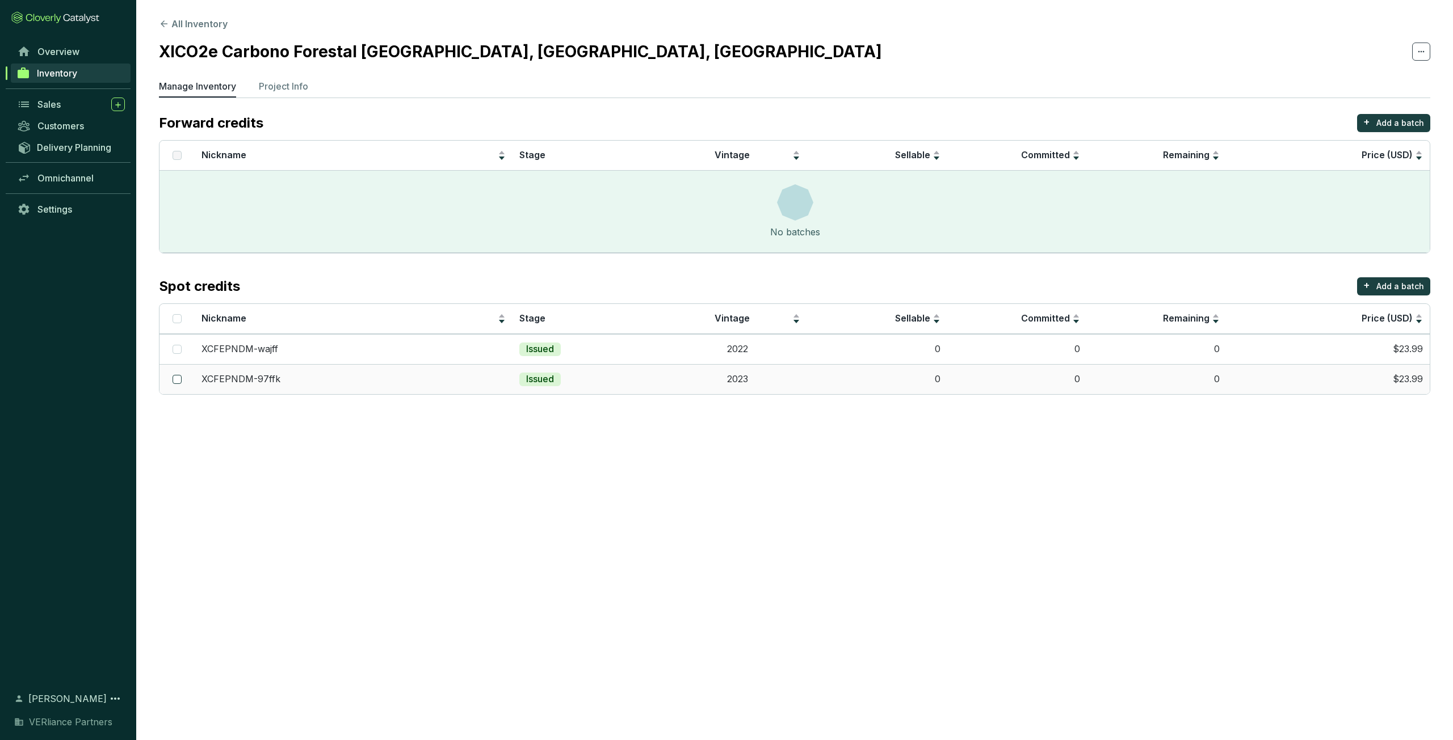
click at [180, 384] on input "checkbox" at bounding box center [176, 379] width 9 height 9
checkbox input "true"
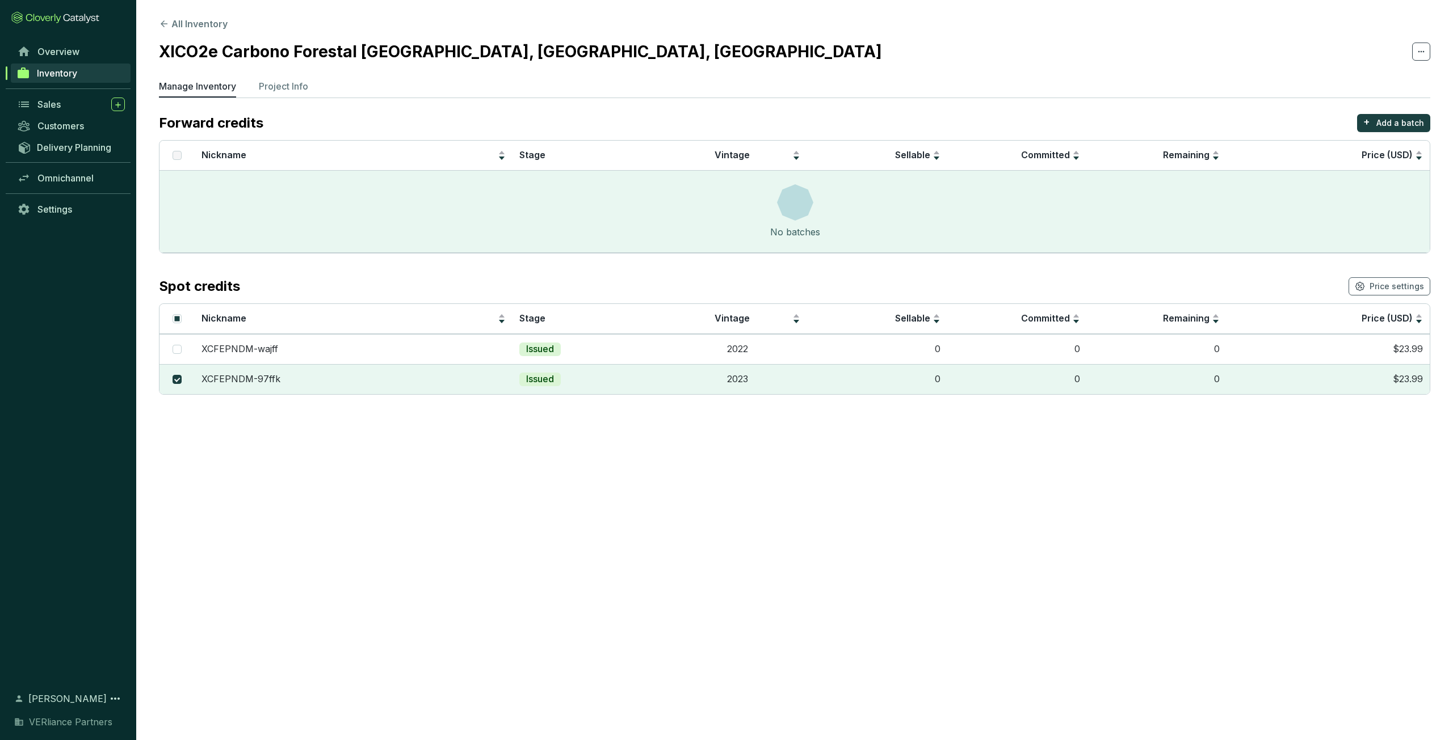
click at [1420, 46] on icon at bounding box center [1420, 52] width 9 height 14
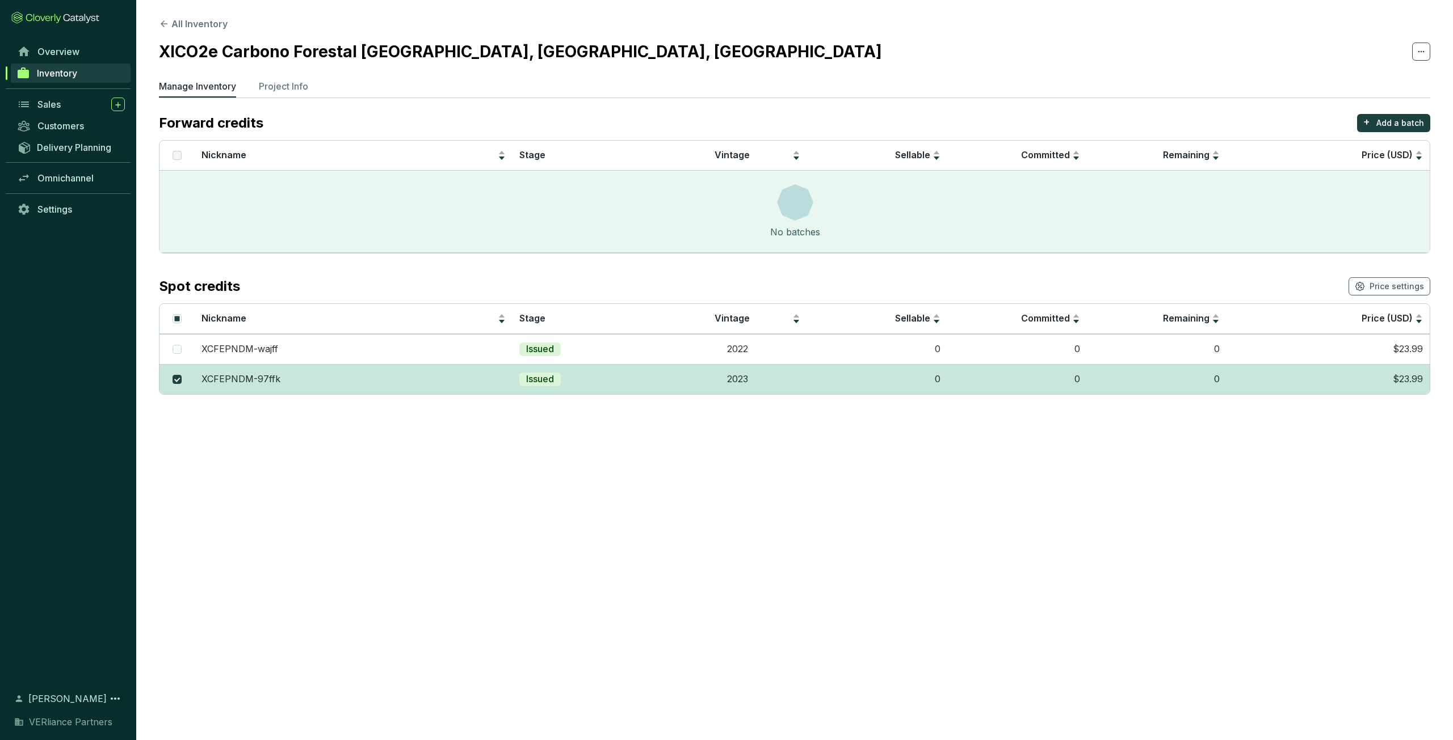
click at [1255, 386] on td "$23.99" at bounding box center [1327, 379] width 203 height 30
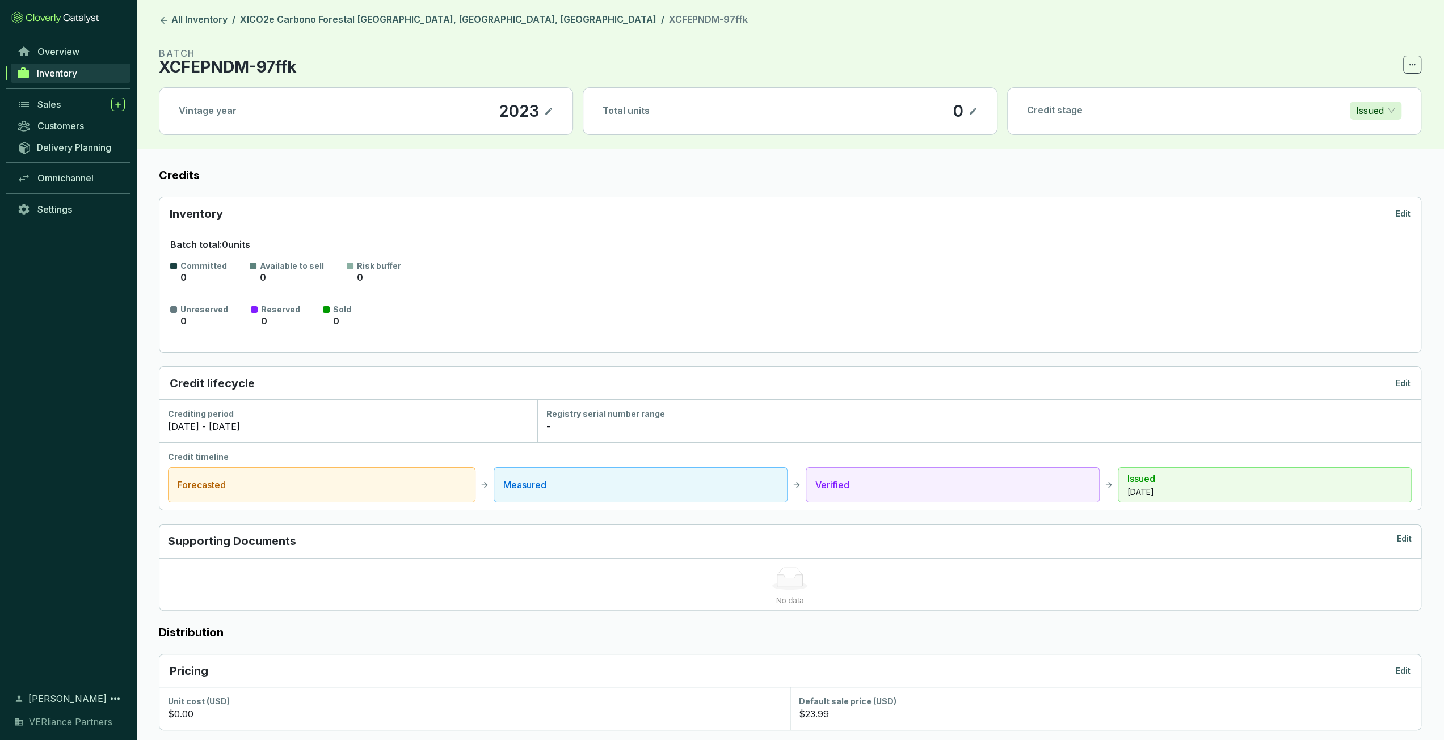
click at [1406, 70] on span at bounding box center [1412, 65] width 18 height 18
click at [501, 18] on link "XICO2e Carbono Forestal [GEOGRAPHIC_DATA], [GEOGRAPHIC_DATA], [GEOGRAPHIC_DATA]" at bounding box center [448, 21] width 421 height 14
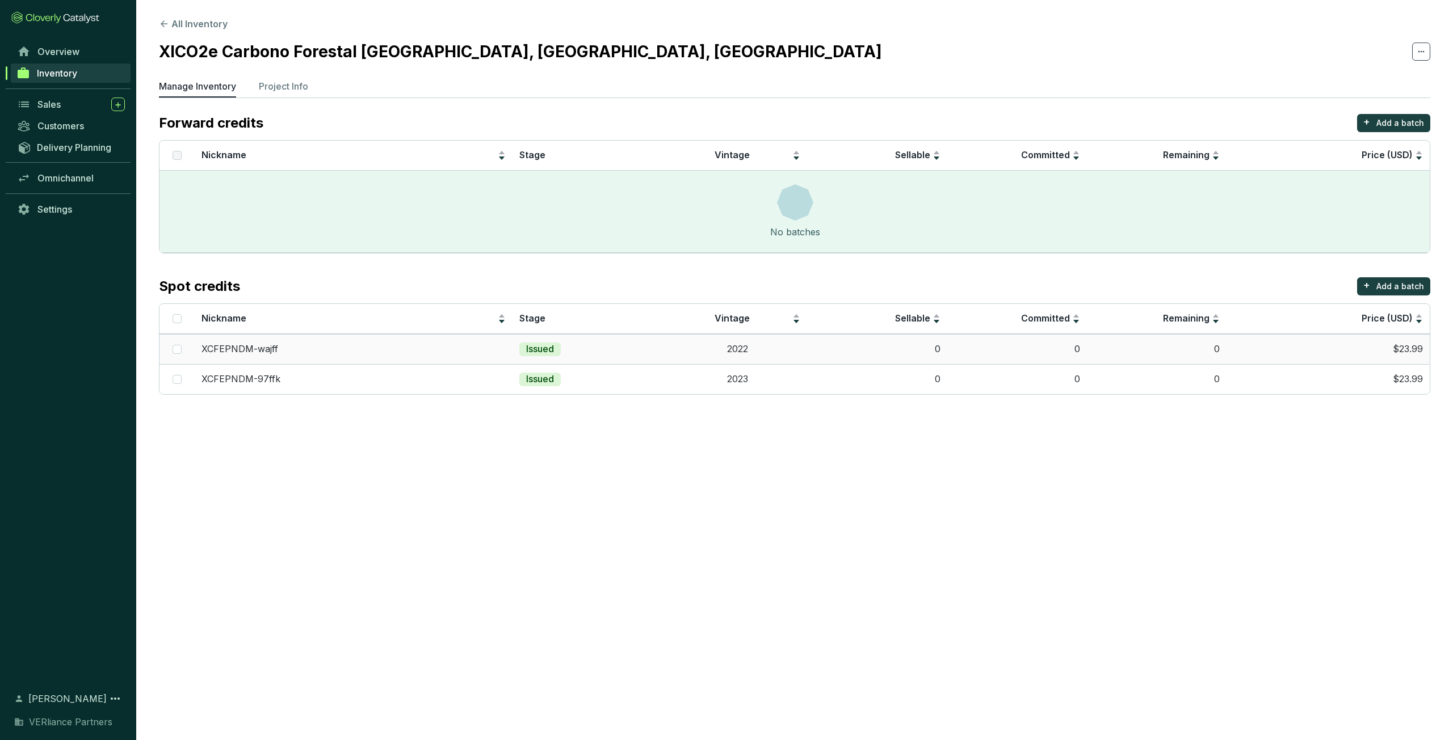
click at [801, 360] on td "2022" at bounding box center [737, 349] width 140 height 30
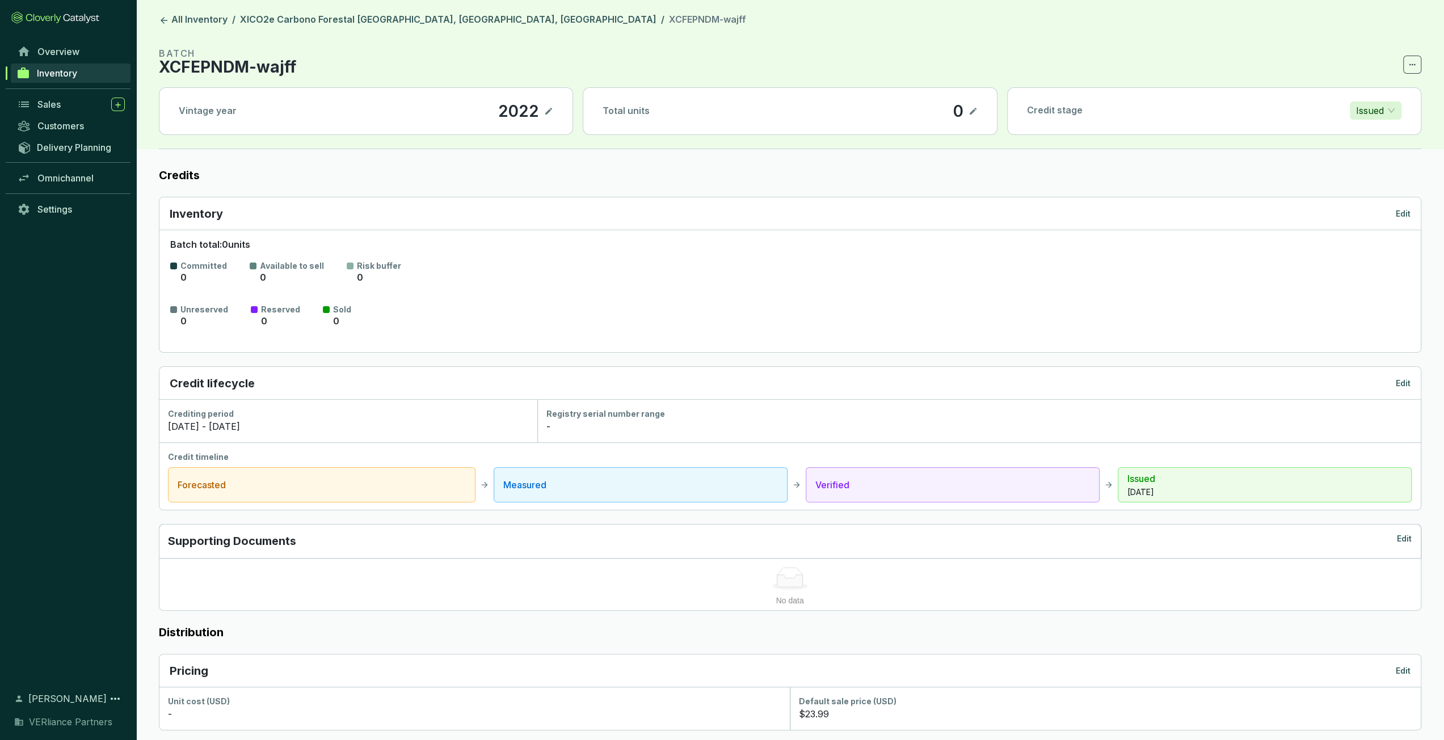
click at [1413, 74] on section "BATCH XCFEPNDM-wajff Vintage year 2022 Total units 0 Credit stage Issued" at bounding box center [790, 98] width 1262 height 103
click at [1415, 69] on icon at bounding box center [1412, 65] width 9 height 14
click at [1381, 99] on p "Delete batch" at bounding box center [1382, 94] width 54 height 12
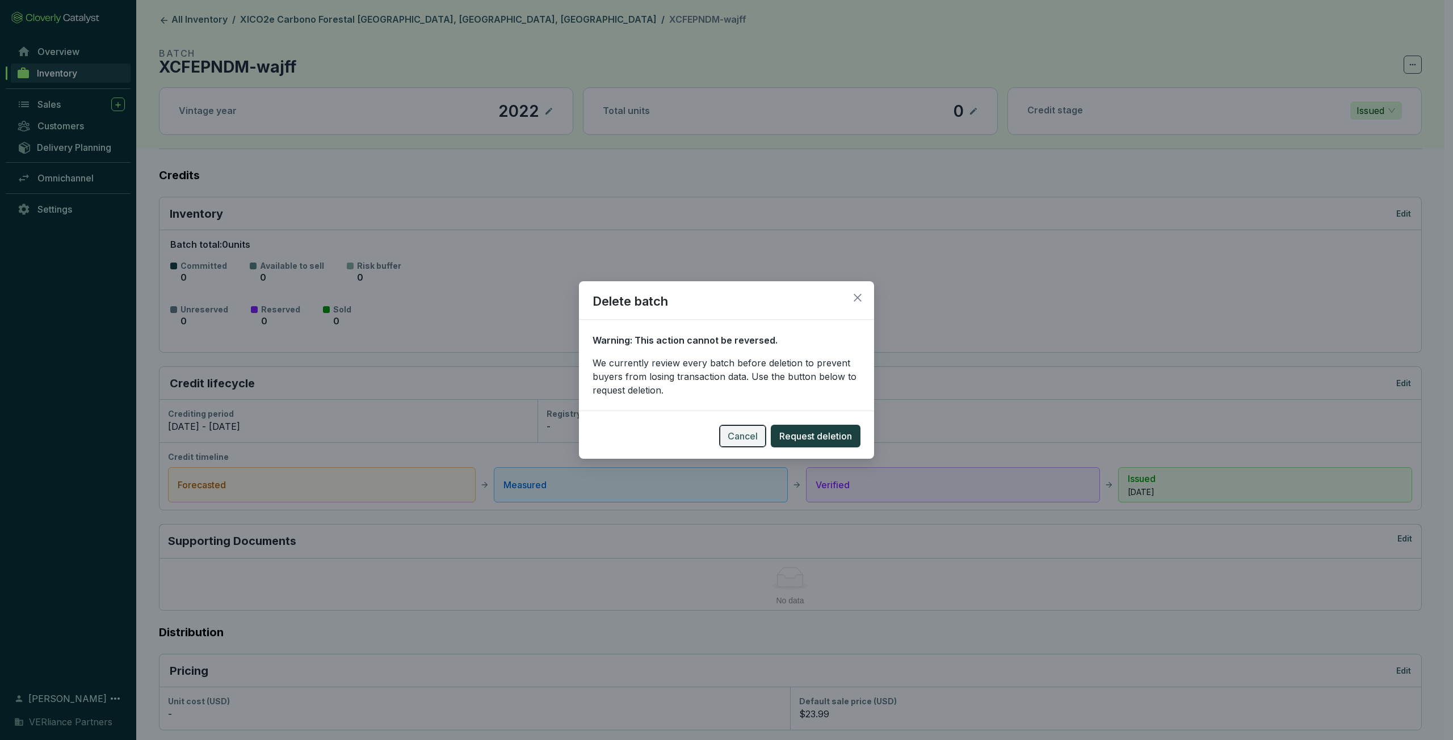
click at [741, 440] on span "Cancel" at bounding box center [742, 437] width 30 height 14
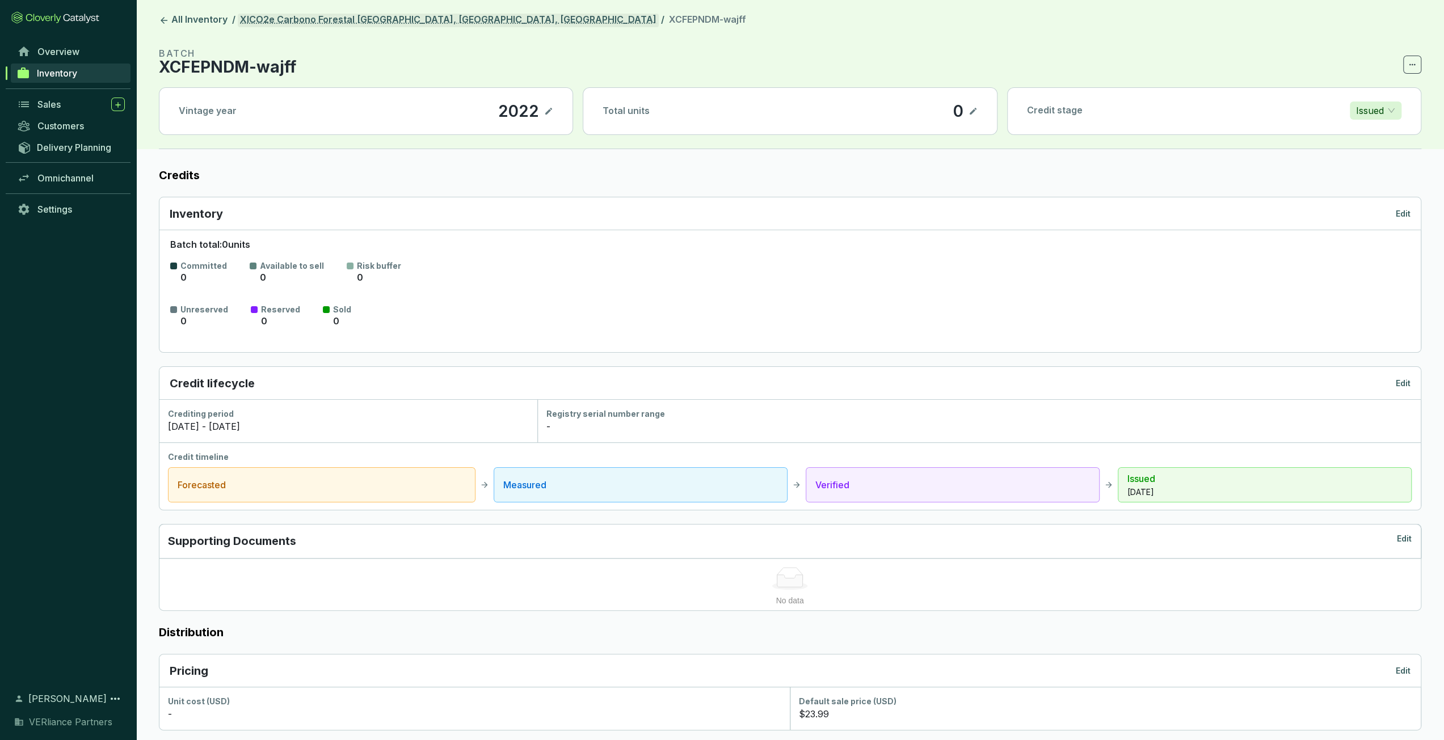
click at [468, 26] on link "XICO2e Carbono Forestal [GEOGRAPHIC_DATA], [GEOGRAPHIC_DATA], [GEOGRAPHIC_DATA]" at bounding box center [448, 21] width 421 height 14
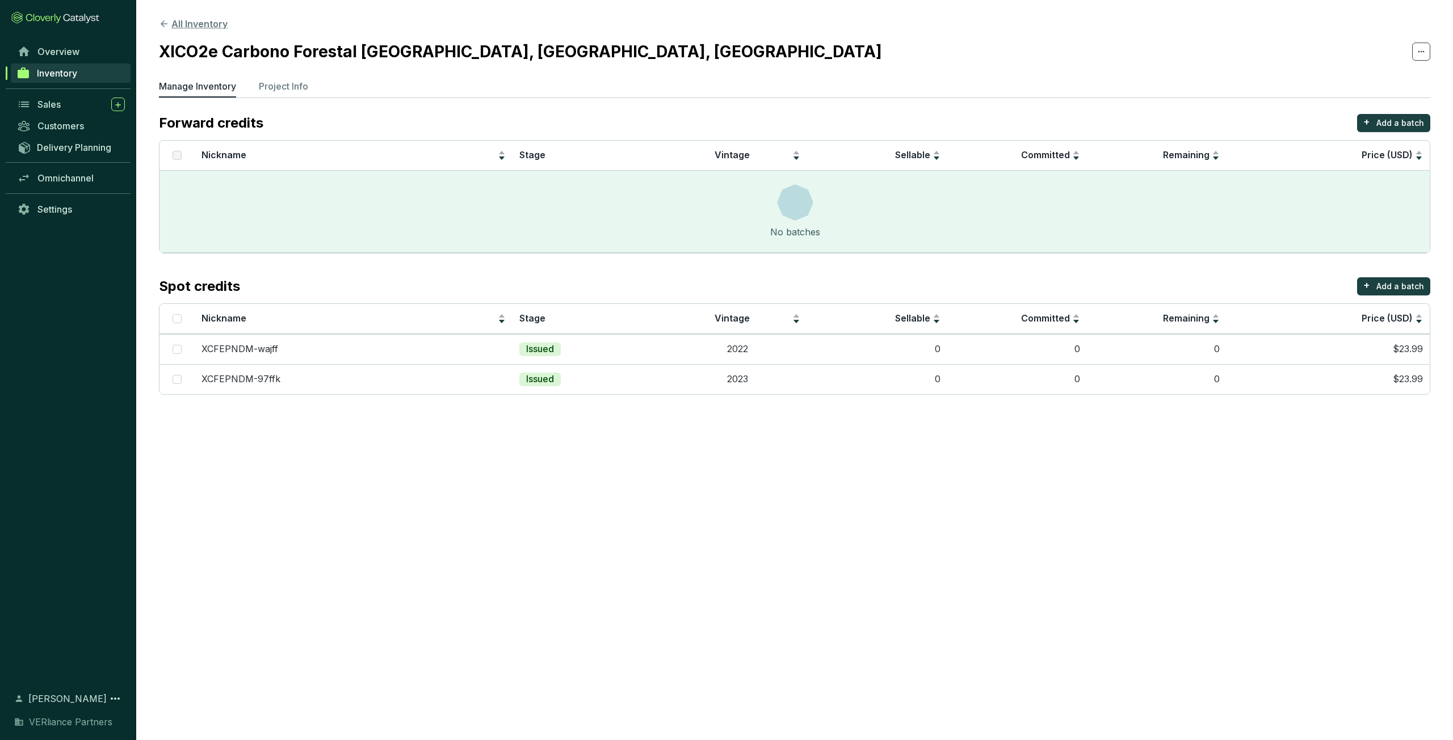
click at [207, 29] on button "All Inventory" at bounding box center [193, 24] width 69 height 14
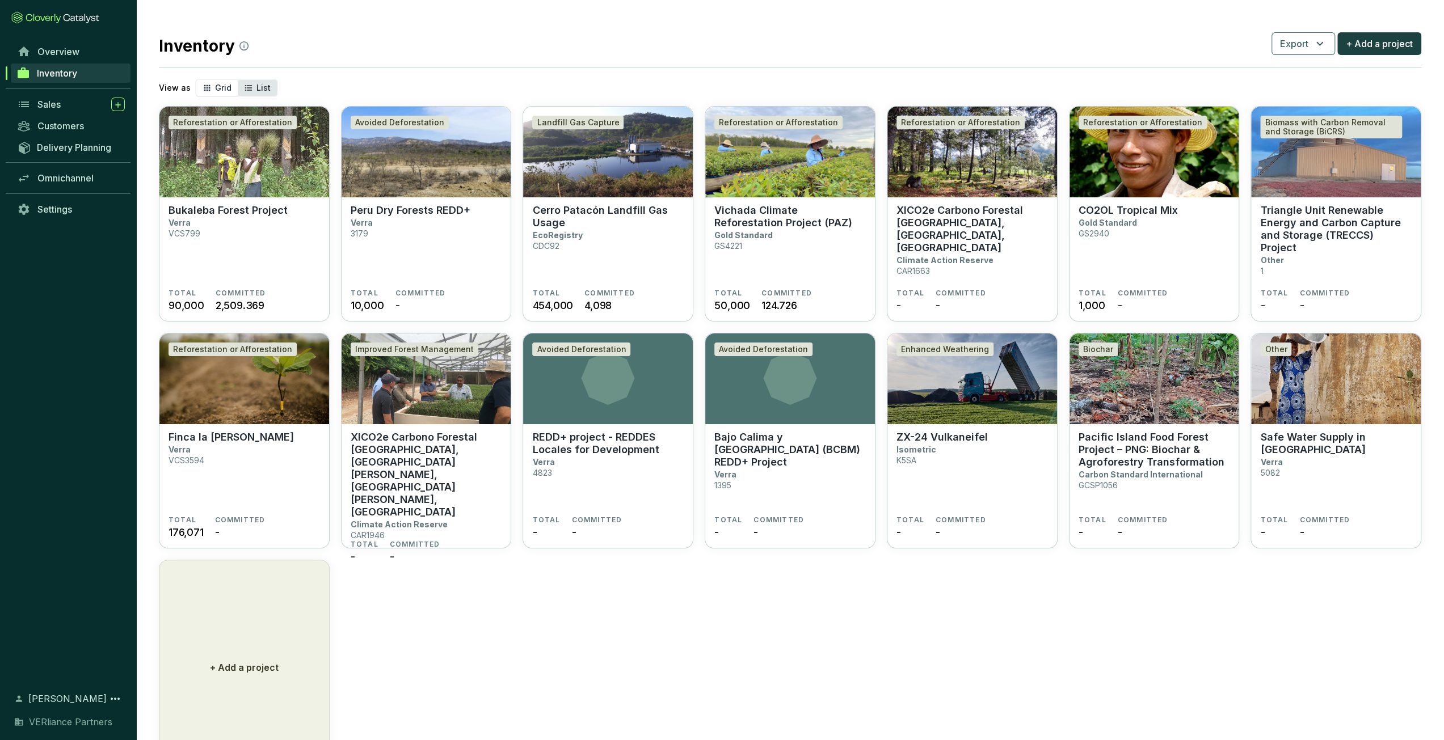
click at [244, 85] on icon "segmented control" at bounding box center [248, 88] width 9 height 14
click at [238, 80] on input "List" at bounding box center [238, 80] width 0 height 0
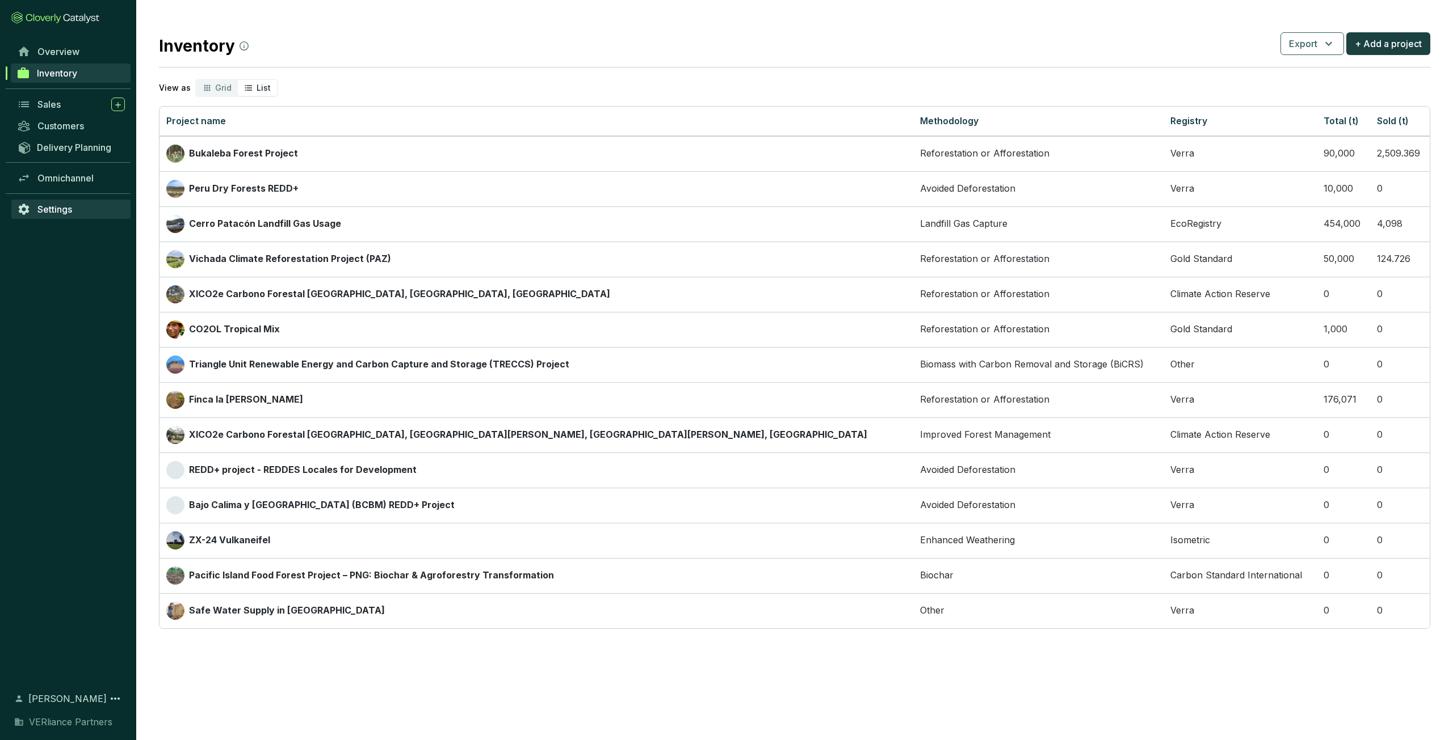
click at [64, 204] on span "Settings" at bounding box center [54, 209] width 35 height 11
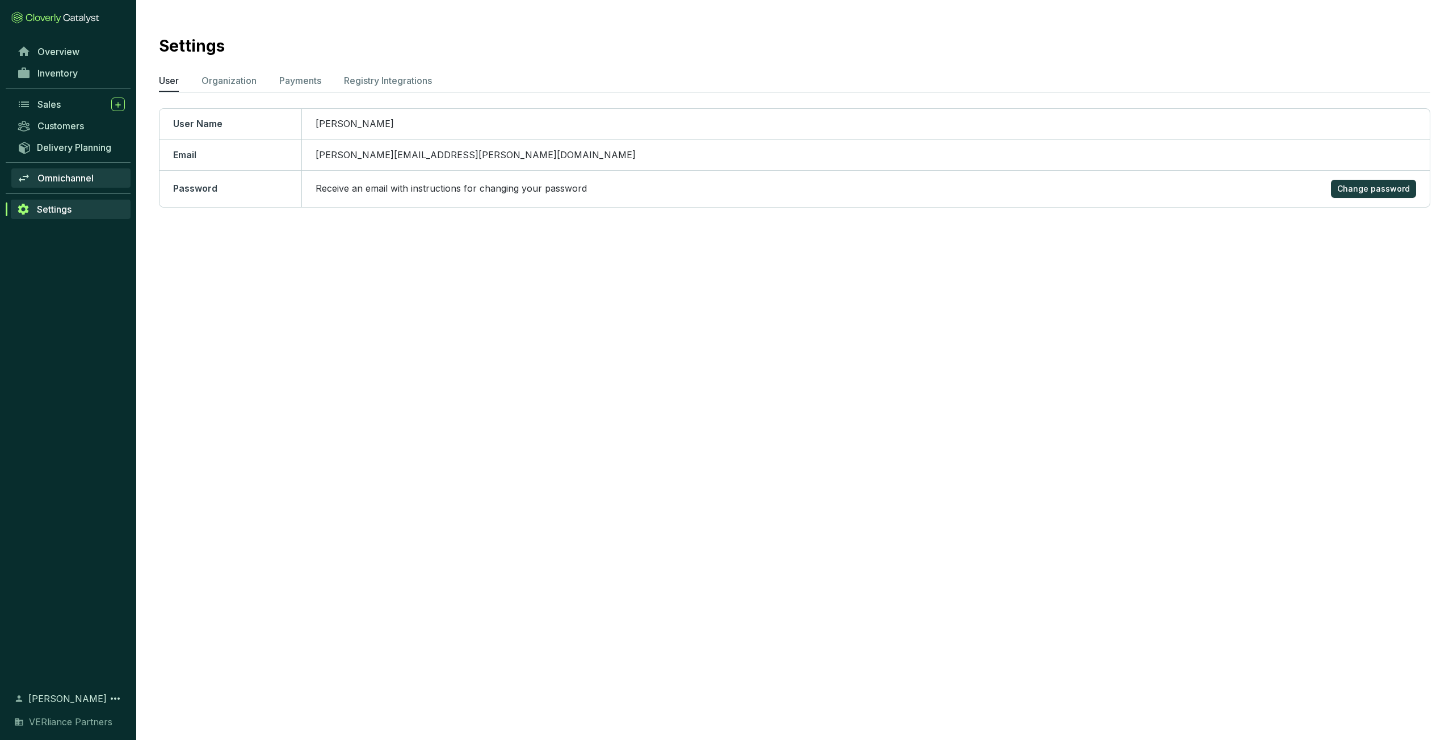
click at [68, 178] on span "Omnichannel" at bounding box center [65, 177] width 56 height 11
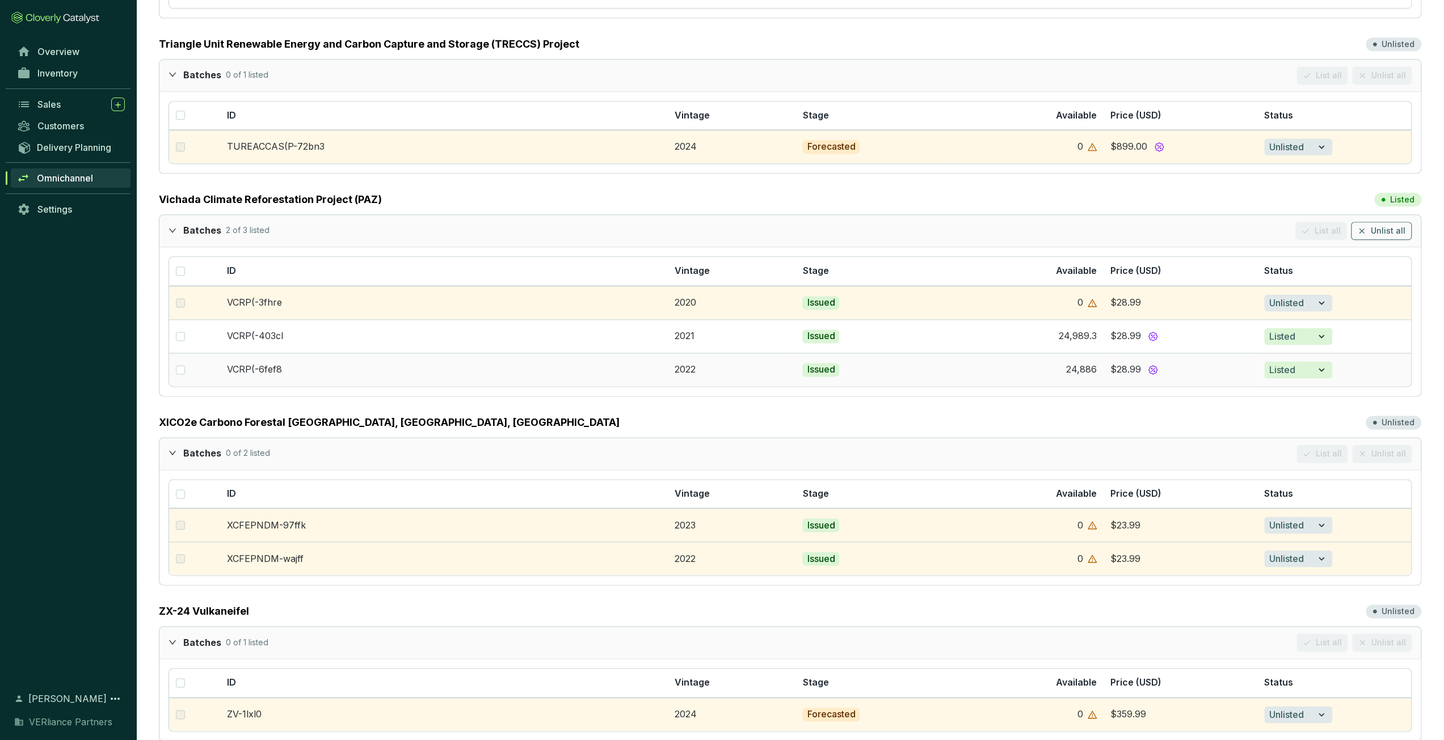
scroll to position [1342, 0]
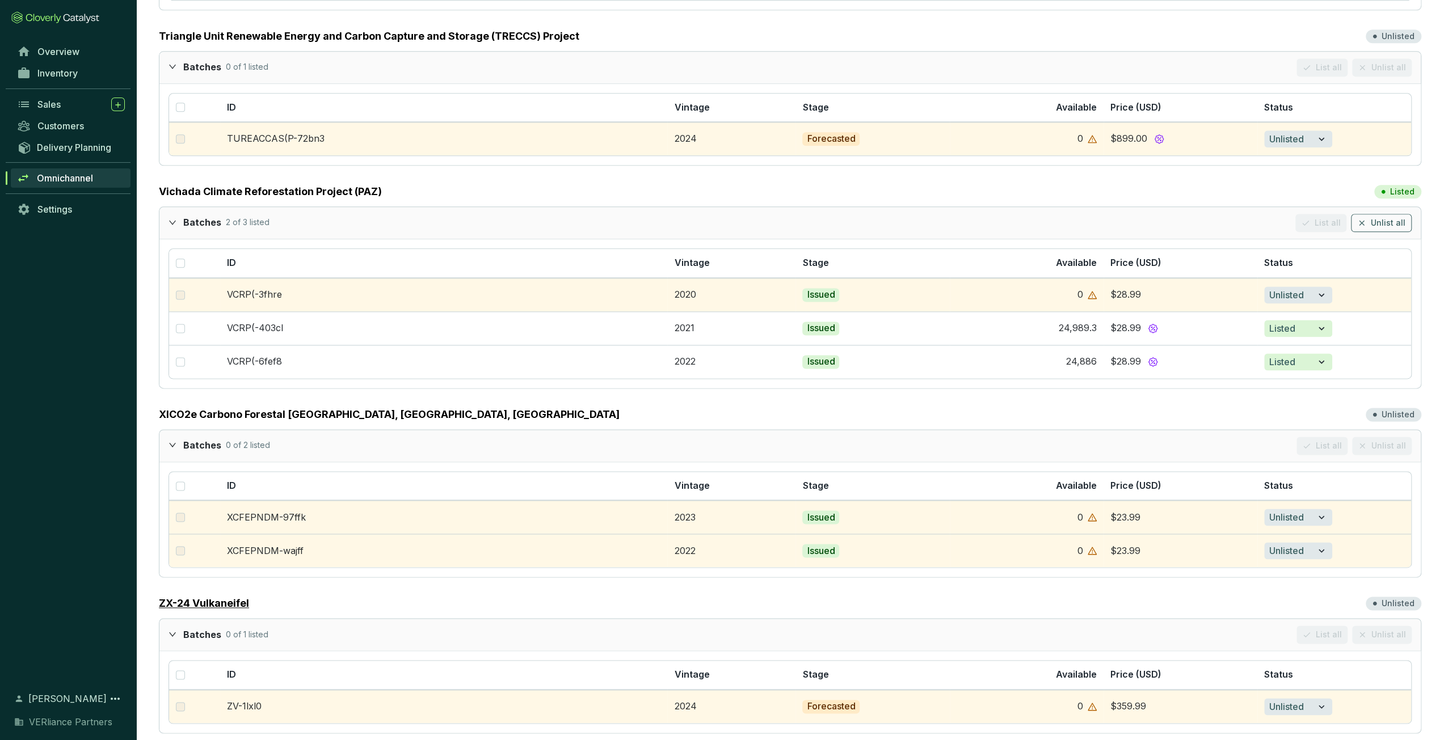
click at [220, 596] on link "ZX-24 Vulkaneifel" at bounding box center [204, 604] width 90 height 16
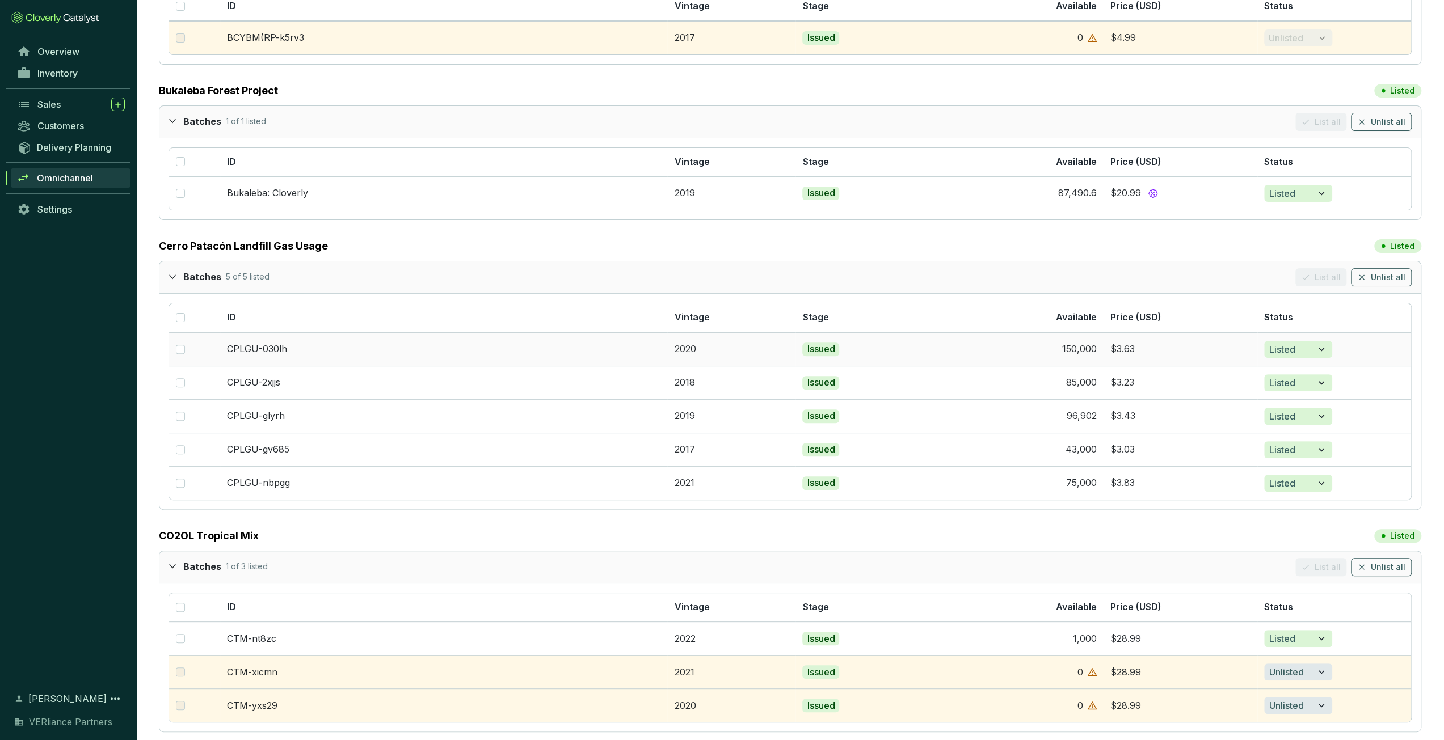
scroll to position [208, 0]
click at [1122, 313] on span "Price (USD)" at bounding box center [1135, 316] width 51 height 11
click at [697, 314] on span "Vintage" at bounding box center [691, 316] width 35 height 11
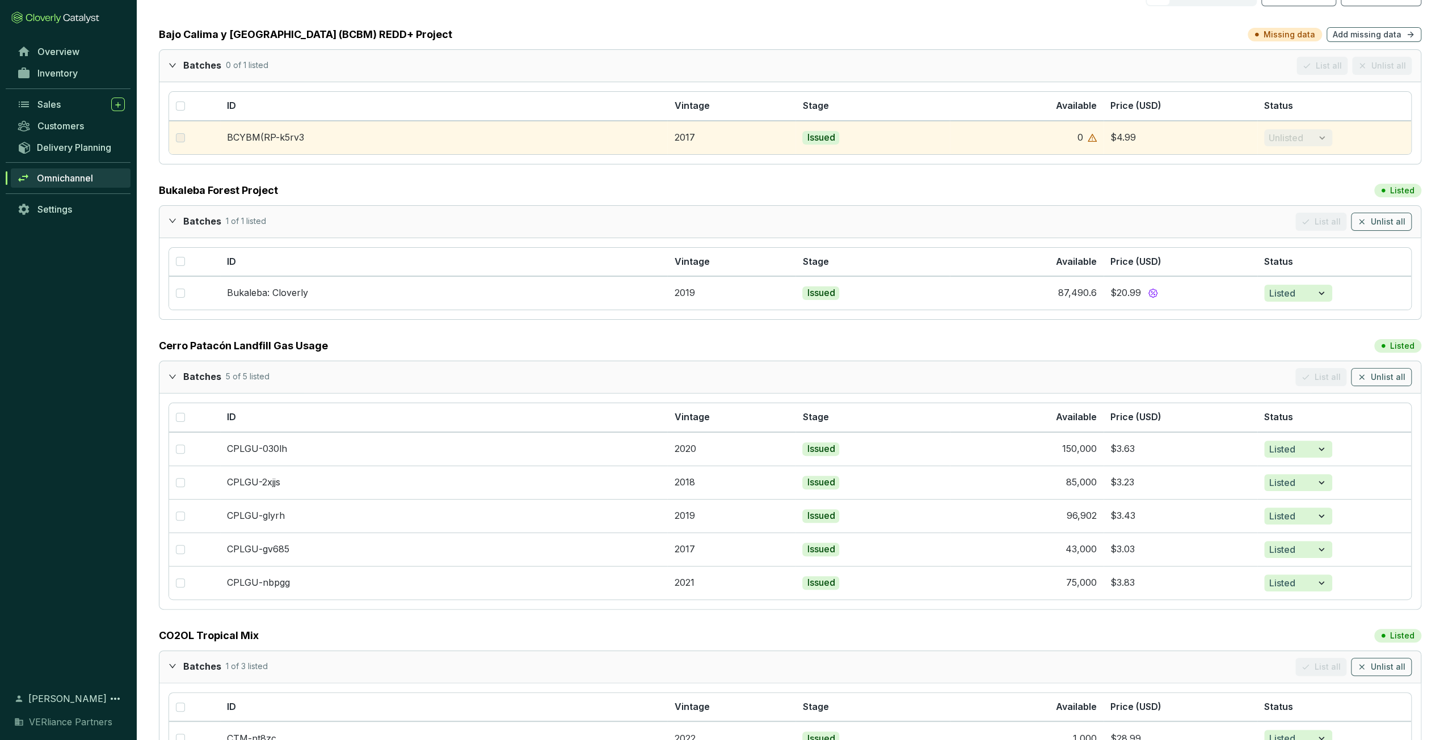
scroll to position [113, 0]
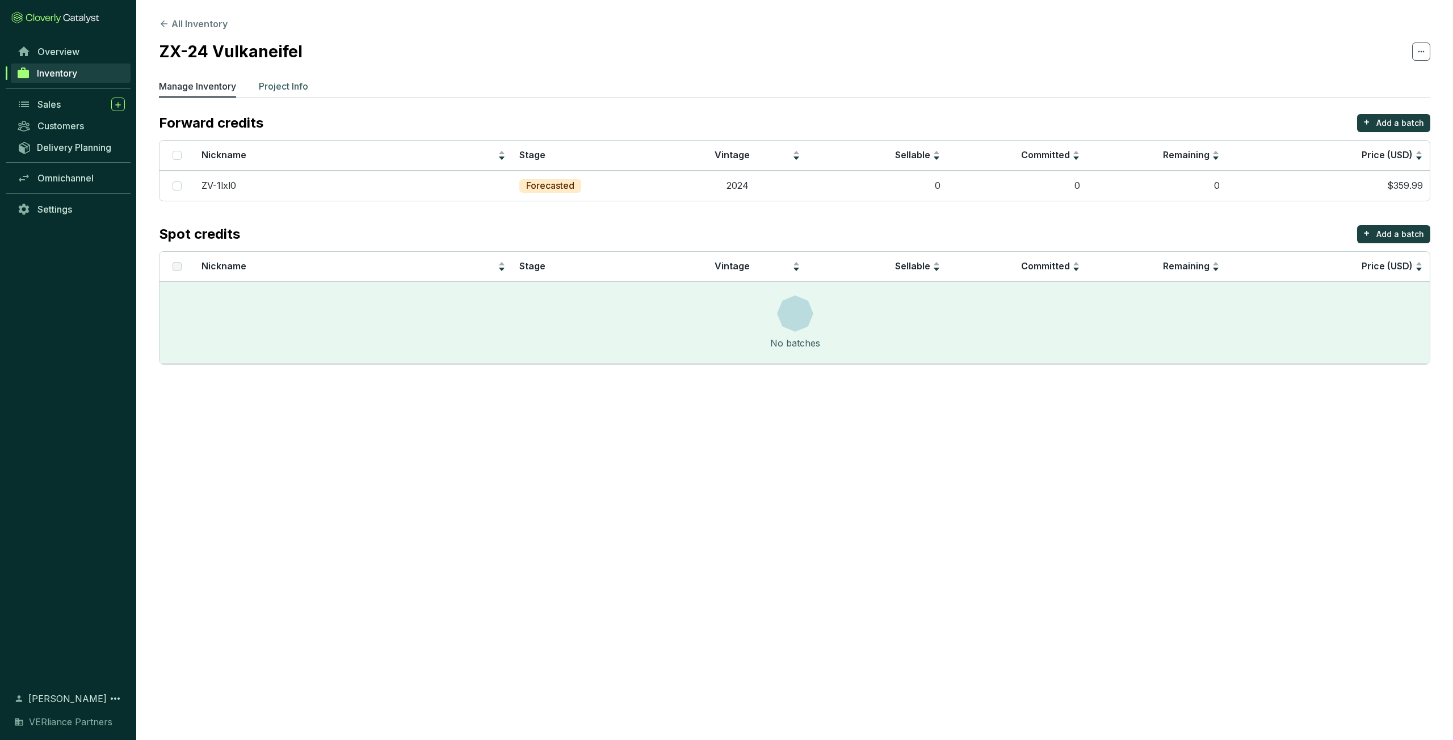
click at [298, 92] on p "Project Info" at bounding box center [283, 86] width 49 height 14
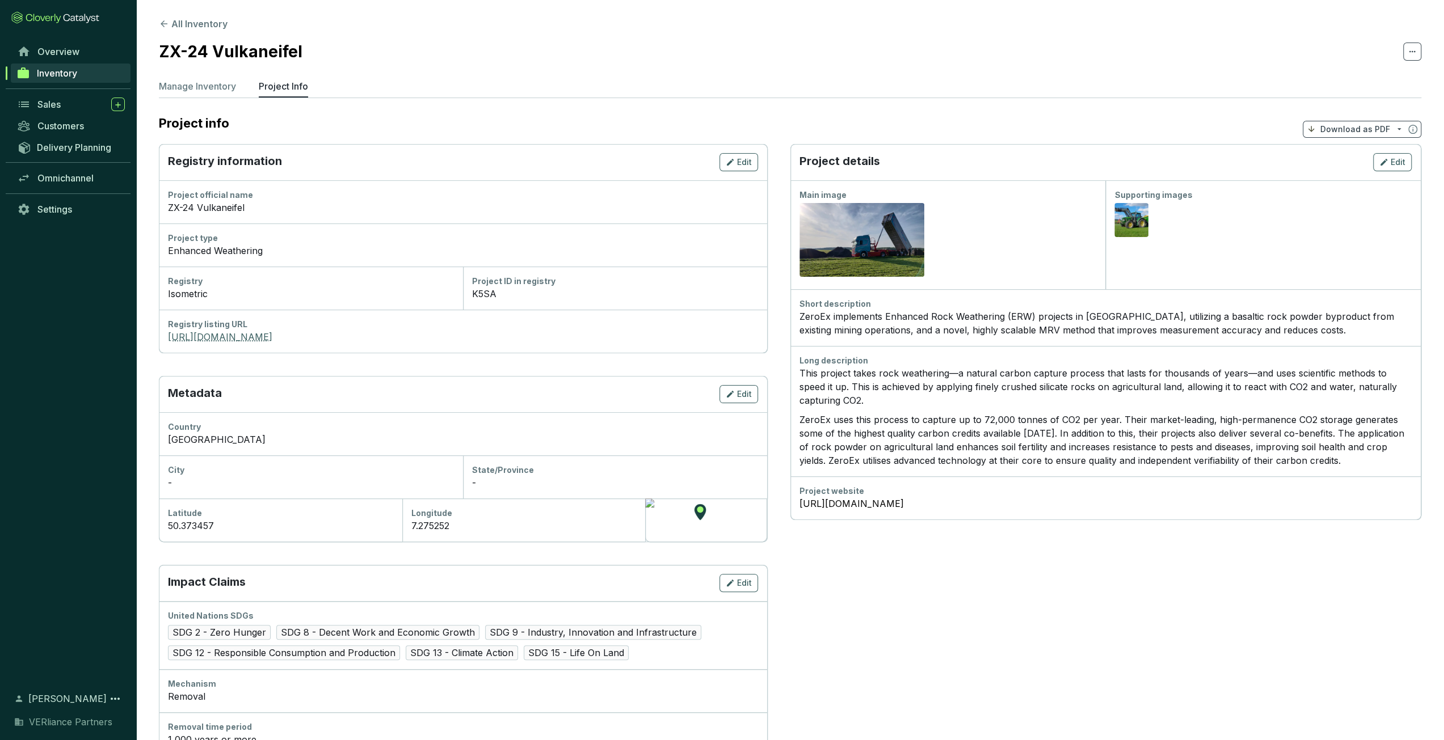
click at [325, 336] on link "https://registry.isometric.com/project/prj_1JMAPP8SA1S0BQAJ" at bounding box center [463, 337] width 590 height 14
click at [197, 26] on button "All Inventory" at bounding box center [193, 24] width 69 height 14
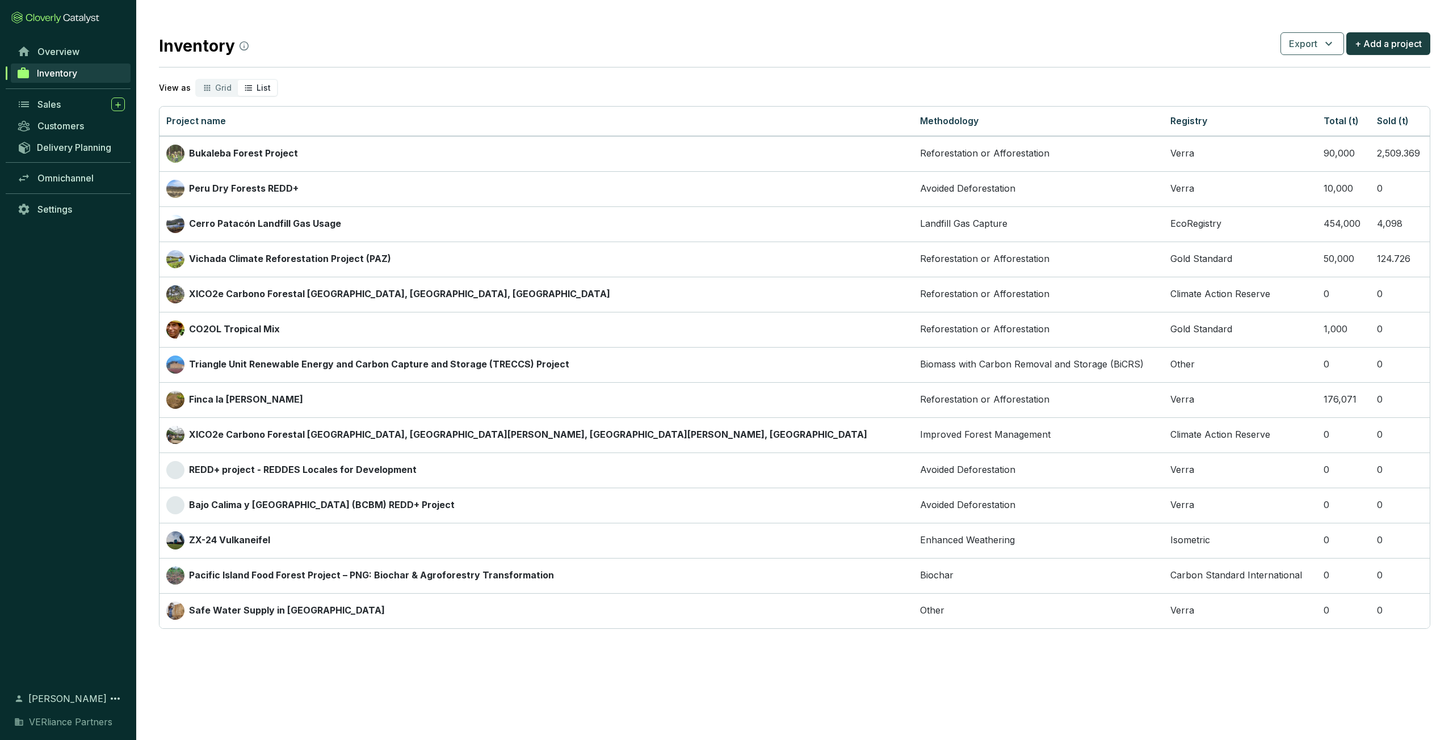
click at [259, 91] on span "List" at bounding box center [263, 88] width 14 height 10
click at [238, 80] on input "List" at bounding box center [238, 80] width 0 height 0
click at [74, 102] on div "Sales" at bounding box center [80, 105] width 87 height 14
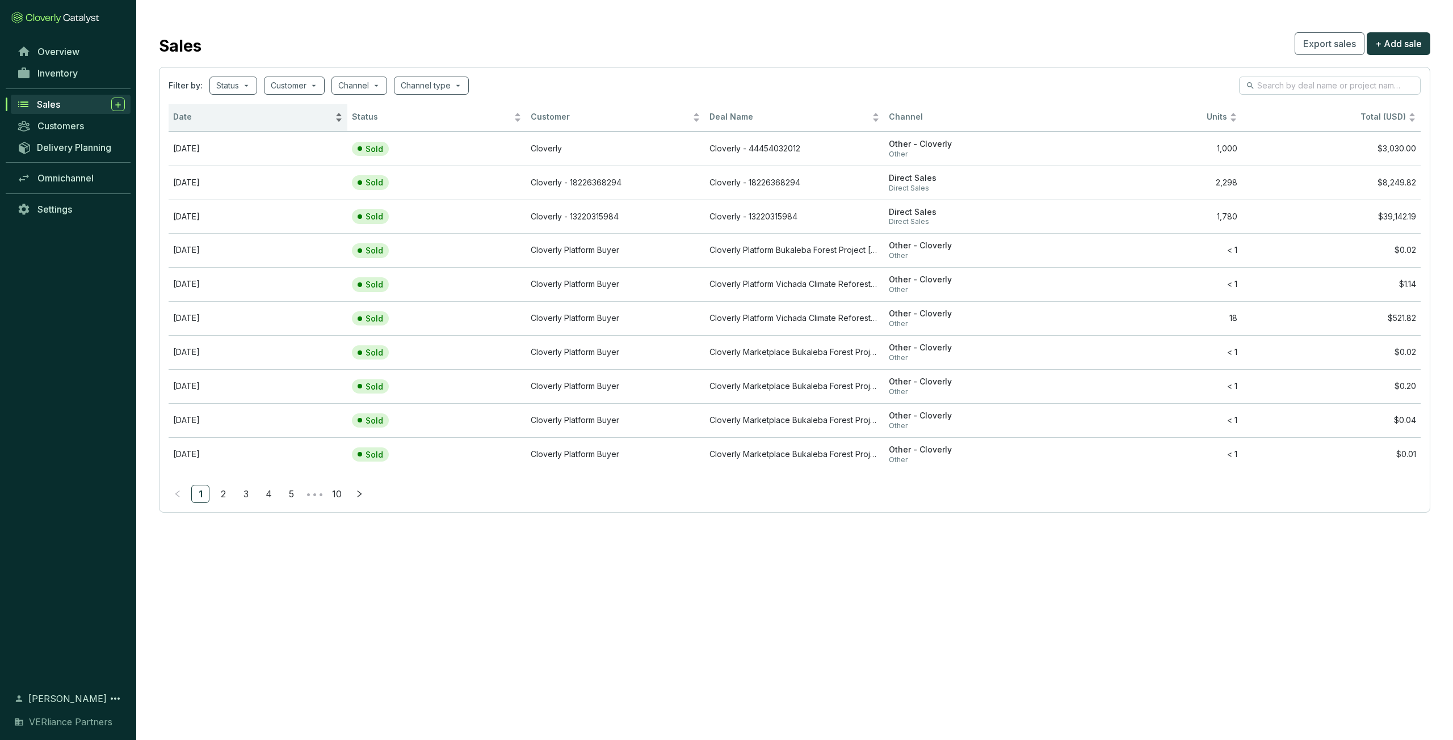
click at [212, 120] on span "Date" at bounding box center [252, 117] width 159 height 11
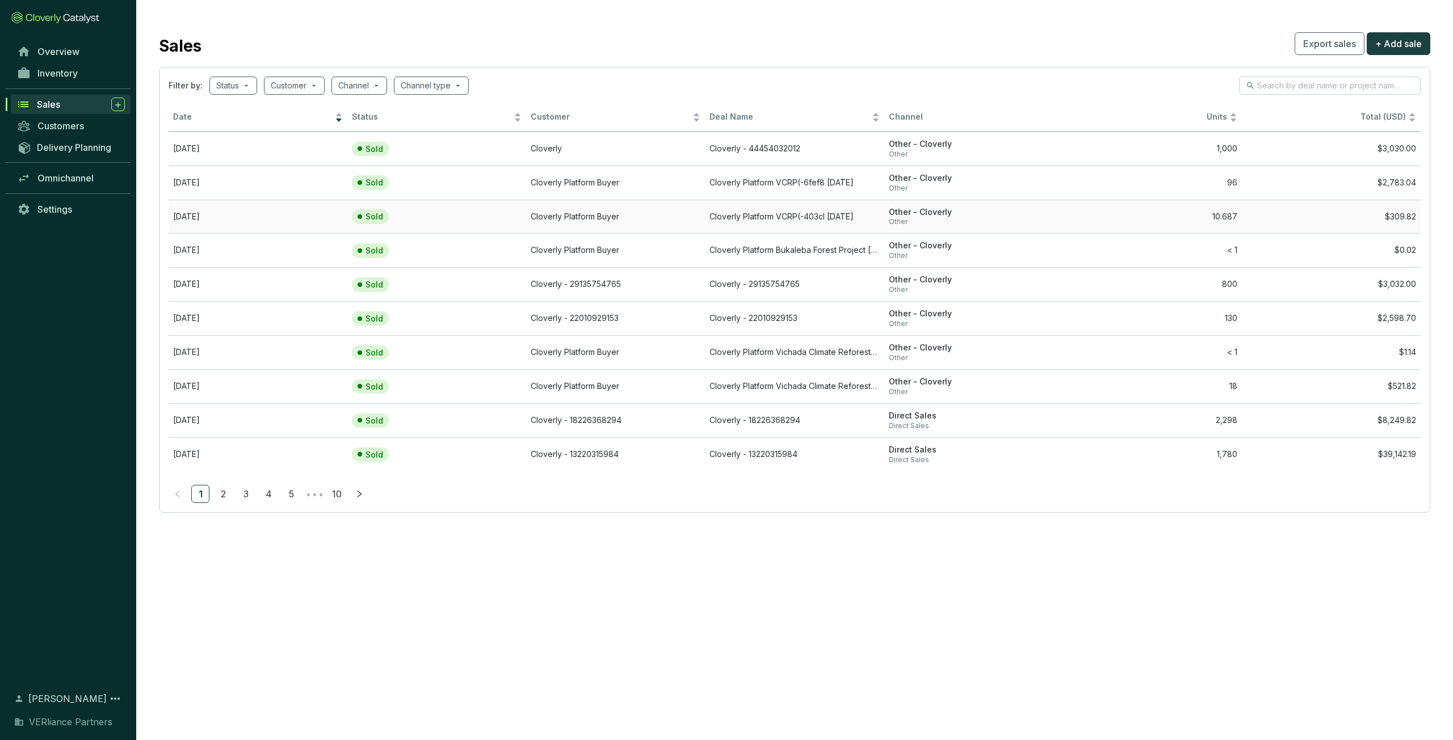
click at [650, 217] on td "Cloverly Platform Buyer" at bounding box center [615, 217] width 179 height 34
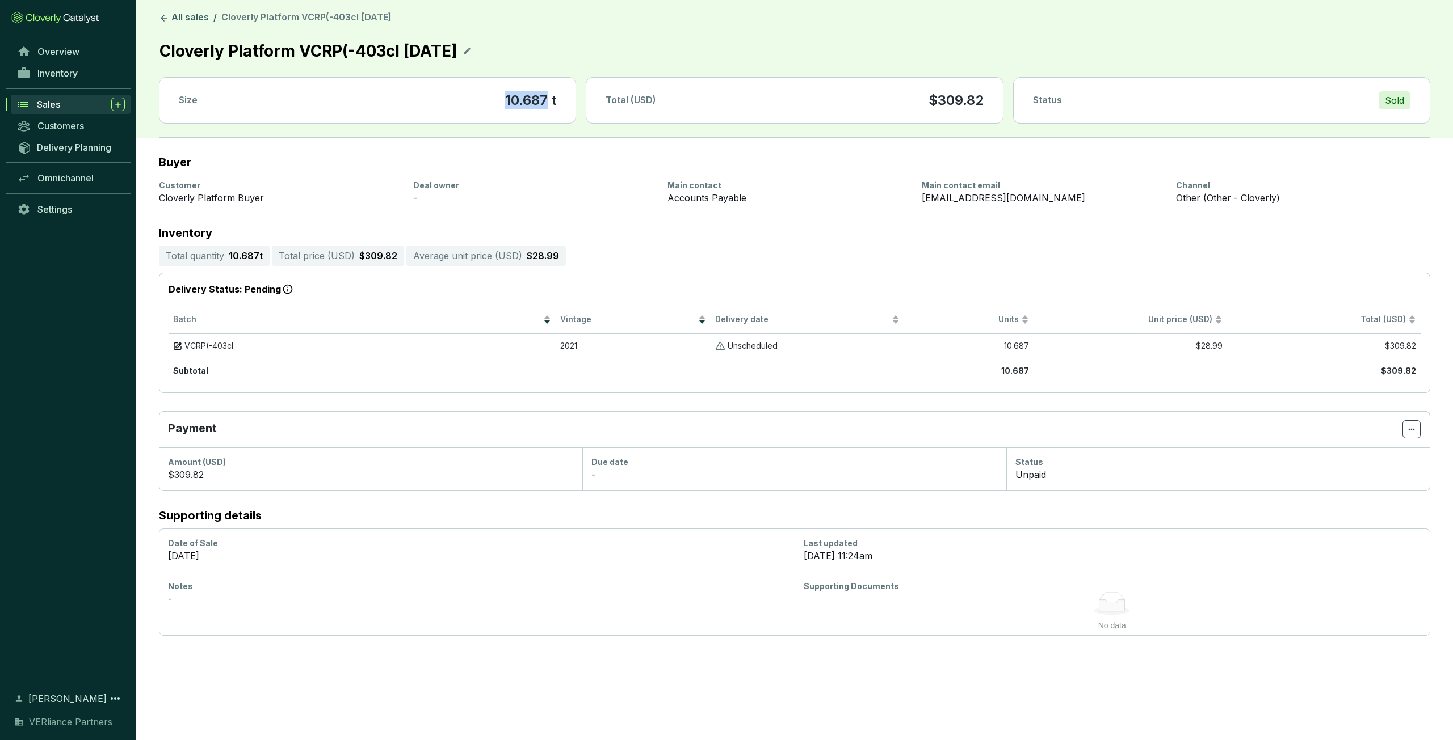
drag, startPoint x: 546, startPoint y: 99, endPoint x: 504, endPoint y: 96, distance: 42.1
click at [505, 96] on section "10.687 t" at bounding box center [530, 100] width 51 height 18
click at [504, 96] on div "Size 10.687 t" at bounding box center [367, 100] width 416 height 45
